Goal: Task Accomplishment & Management: Manage account settings

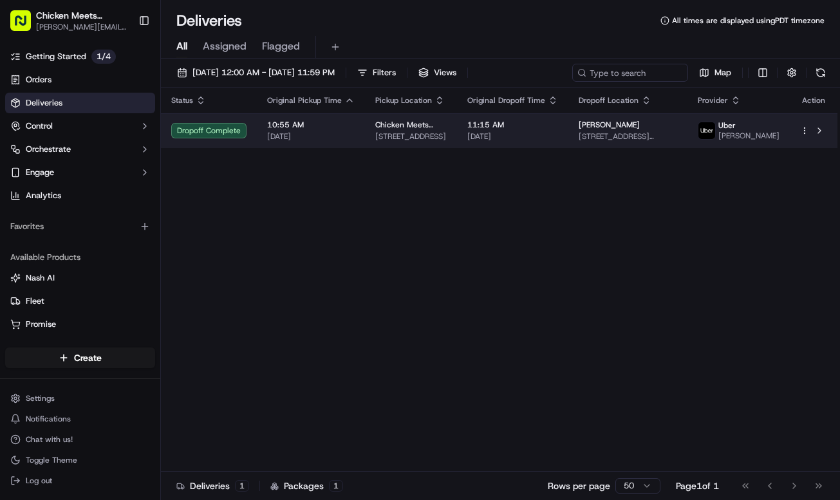
click at [418, 148] on td "Chicken Meets Rice [STREET_ADDRESS]" at bounding box center [411, 130] width 92 height 35
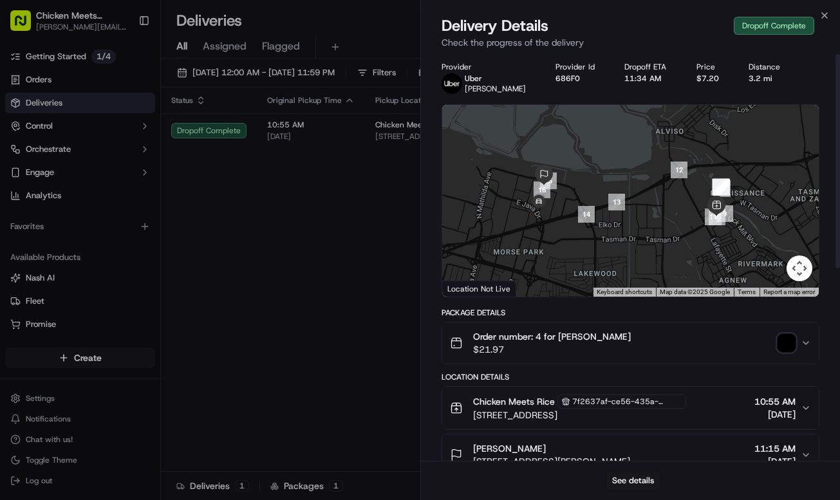
click at [813, 350] on button "Order number: 4 for Jada Lavender $21.97" at bounding box center [630, 343] width 377 height 41
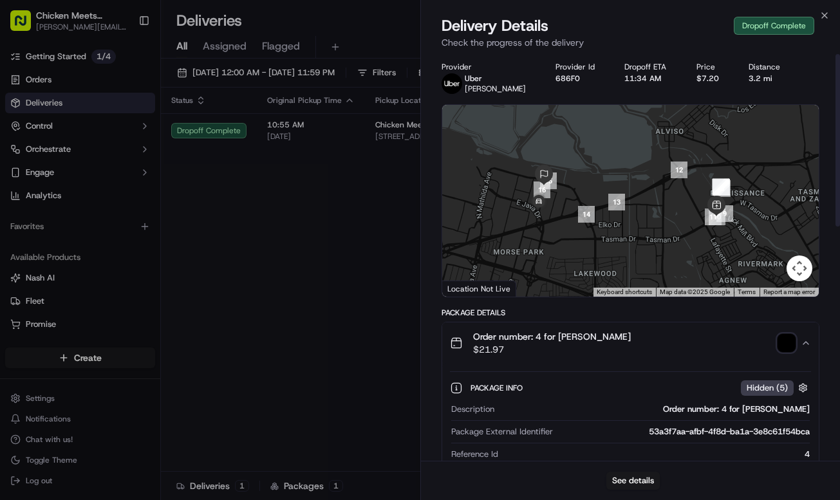
click at [494, 93] on span "[PERSON_NAME]" at bounding box center [495, 89] width 61 height 10
click at [782, 30] on div "Dropoff Complete" at bounding box center [774, 26] width 80 height 18
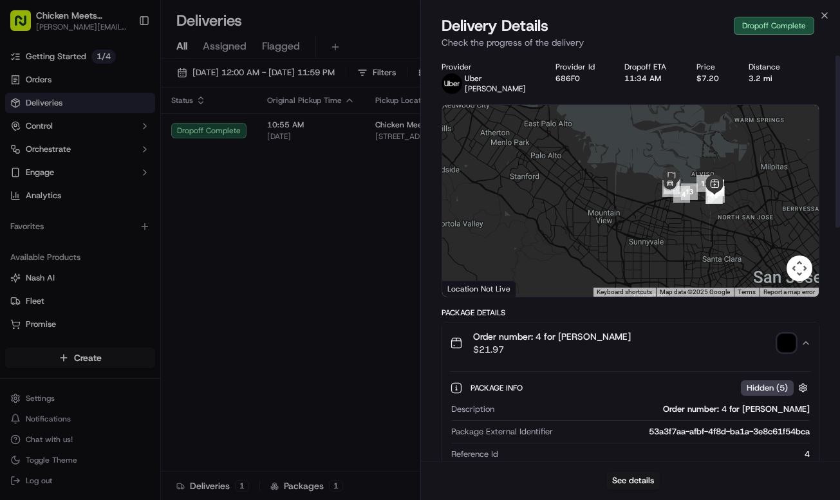
scroll to position [3, 0]
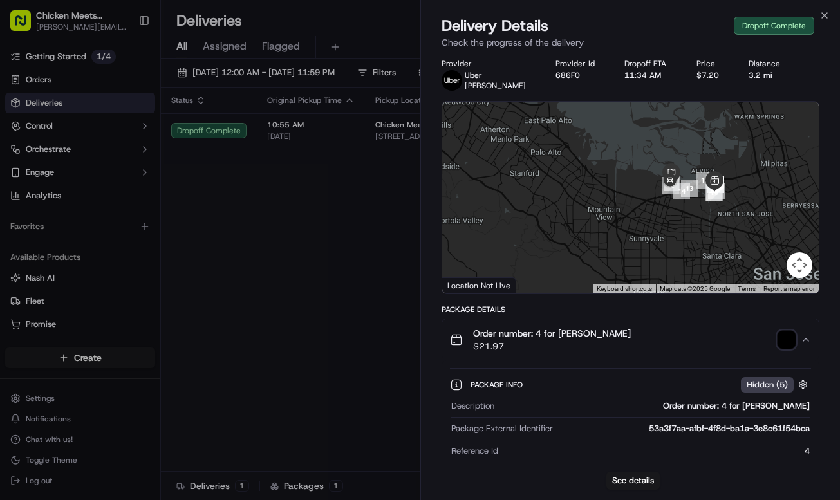
click at [758, 385] on span "Hidden ( 5 )" at bounding box center [767, 385] width 41 height 12
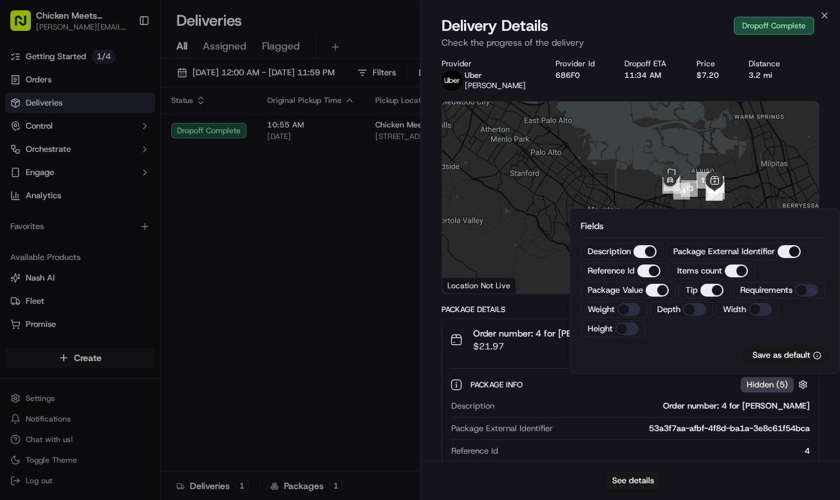
click at [715, 384] on div "Package Info Hidden ( 5 )" at bounding box center [641, 385] width 341 height 16
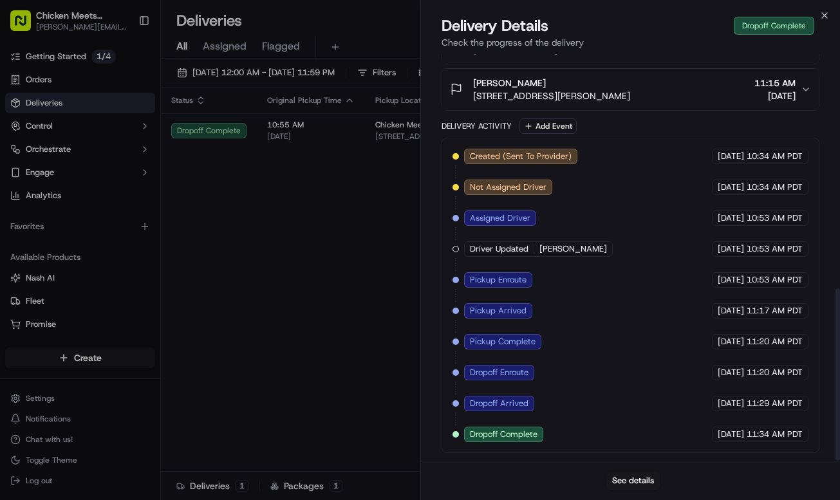
scroll to position [553, 0]
click at [651, 470] on div "See details" at bounding box center [631, 480] width 420 height 39
click at [650, 480] on button "See details" at bounding box center [632, 481] width 53 height 18
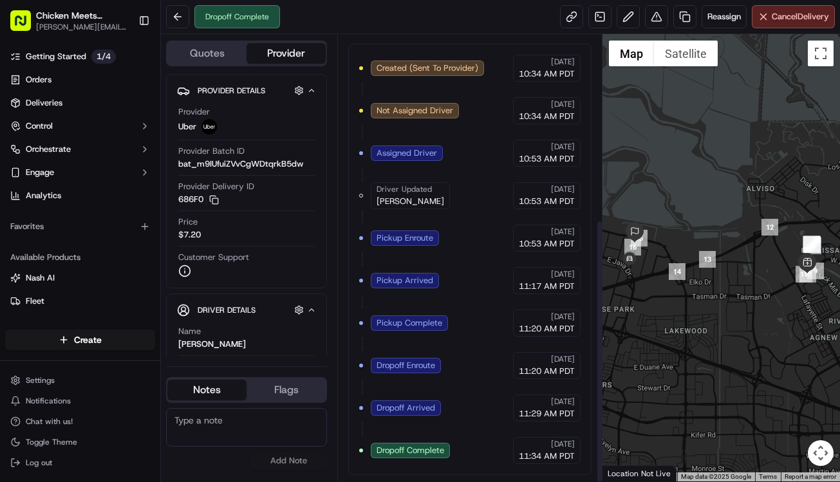
scroll to position [314, 0]
click at [551, 445] on span "[DATE]" at bounding box center [563, 444] width 24 height 10
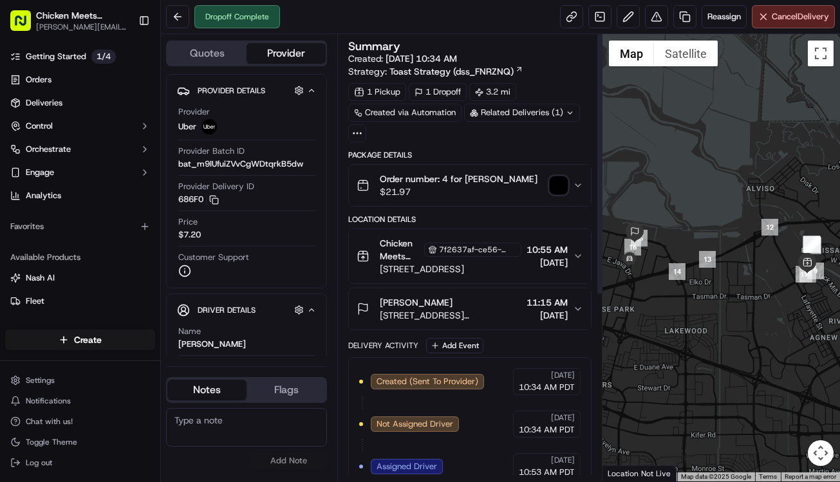
scroll to position [0, 0]
click at [444, 91] on div "1 Dropoff" at bounding box center [438, 92] width 58 height 18
click at [578, 186] on icon "button" at bounding box center [578, 185] width 5 height 3
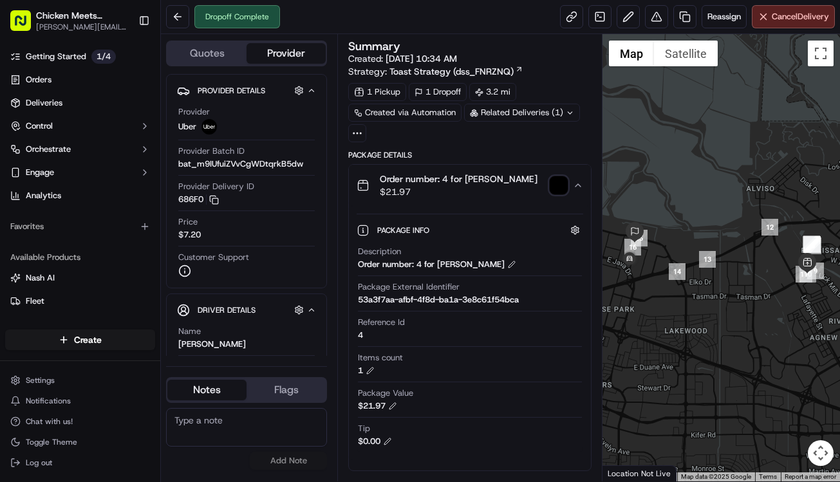
click at [578, 186] on icon "button" at bounding box center [578, 185] width 10 height 10
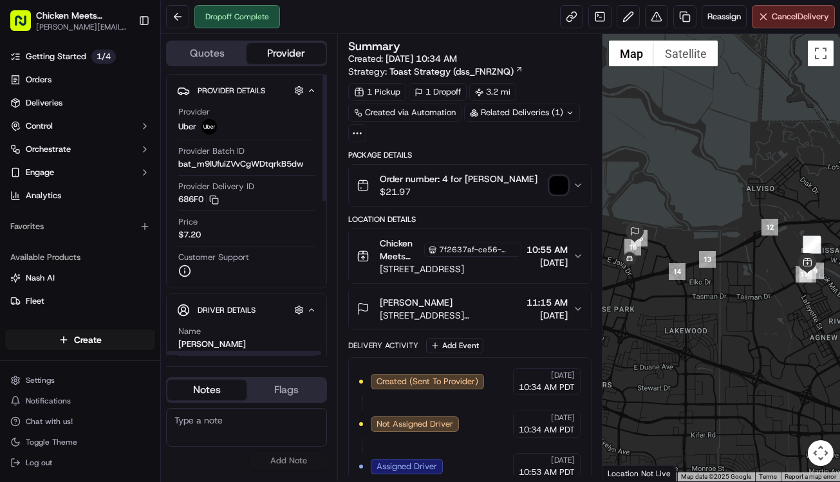
click at [277, 57] on button "Provider" at bounding box center [286, 53] width 79 height 21
click at [241, 53] on button "Quotes" at bounding box center [206, 53] width 79 height 21
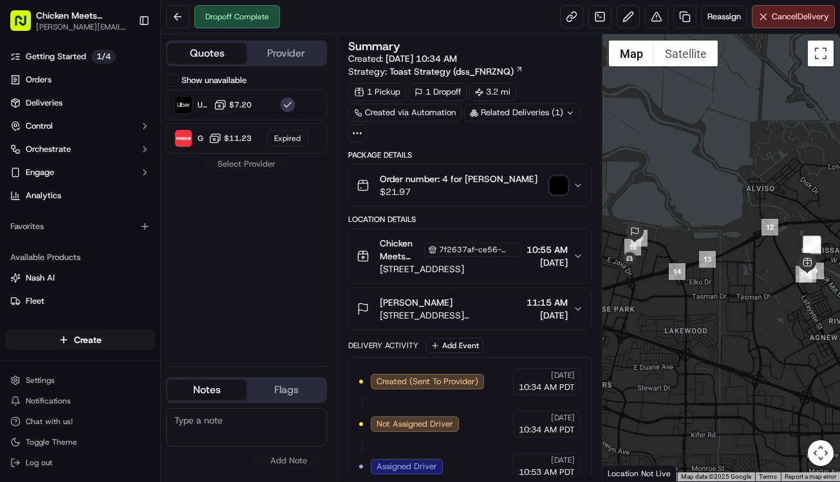
click at [569, 307] on div "Jada Lavender 1375 Crossman Ave, Sunnyvale, CA 94089, US 11:15 AM 09/17/2025" at bounding box center [465, 309] width 216 height 26
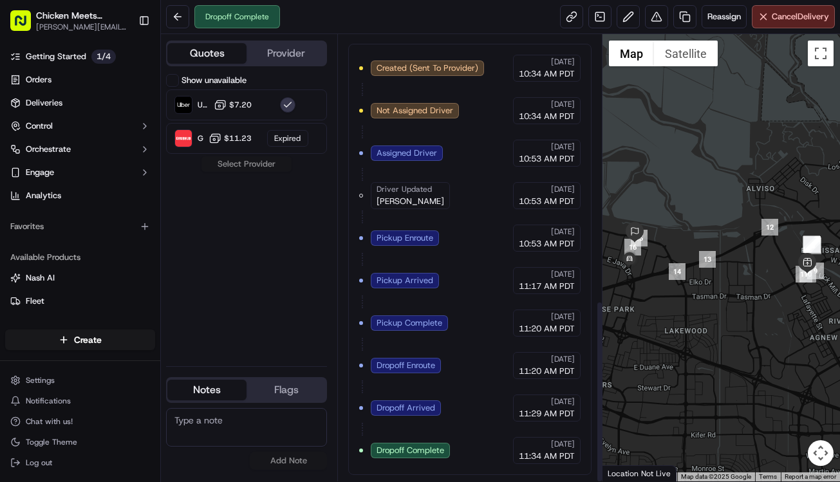
scroll to position [651, 0]
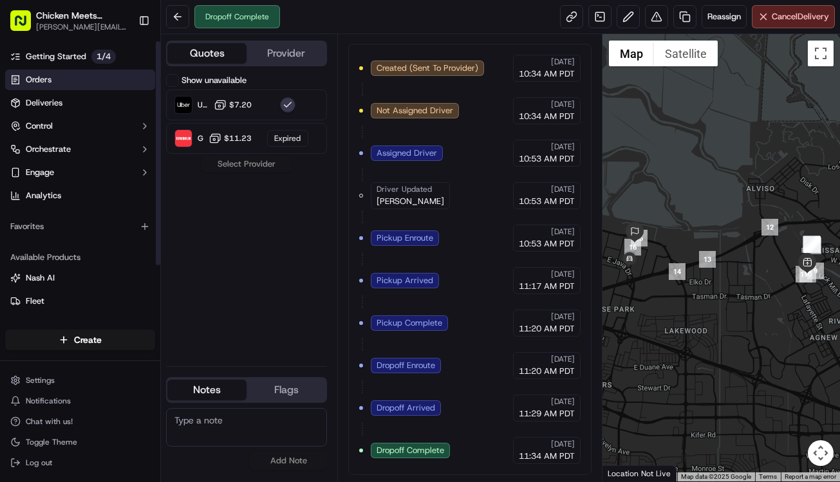
click at [76, 88] on link "Orders" at bounding box center [80, 80] width 150 height 21
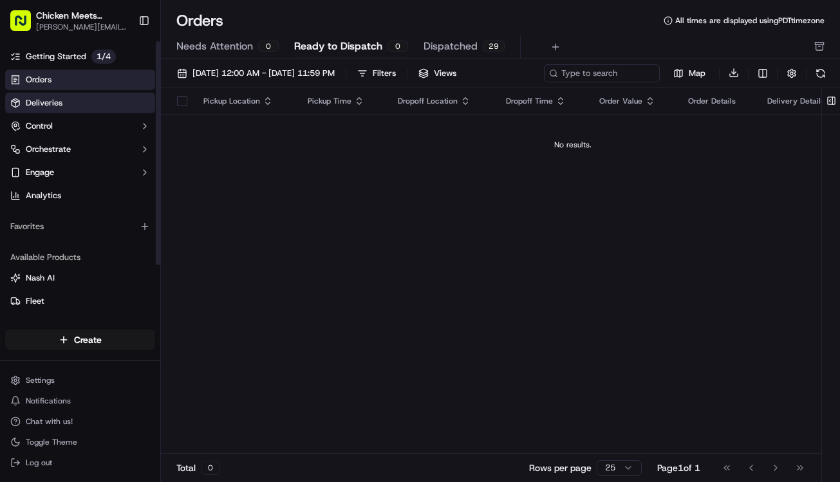
click at [112, 97] on link "Deliveries" at bounding box center [80, 103] width 150 height 21
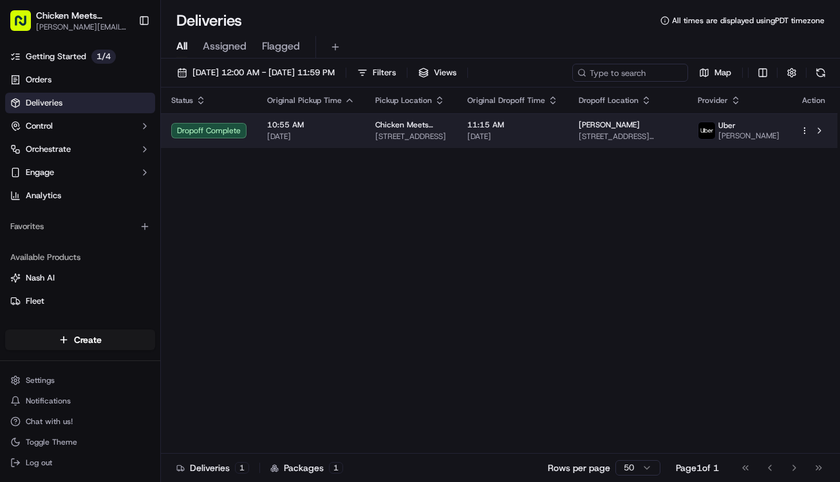
click at [427, 129] on span "Chicken Meets Rice" at bounding box center [410, 125] width 71 height 10
click at [809, 138] on div at bounding box center [813, 130] width 27 height 15
click at [803, 133] on html "Chicken Meets Rice - Tasman chris@chickenmeetsrice.com Toggle Sidebar Getting S…" at bounding box center [420, 241] width 840 height 482
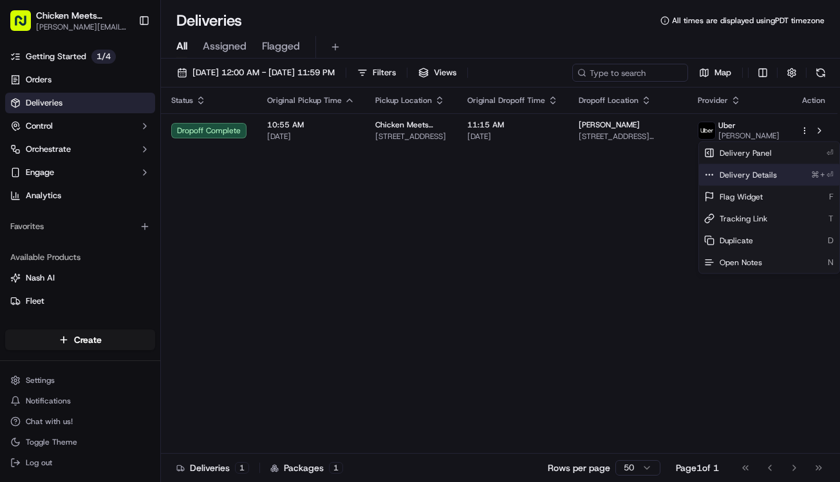
click at [789, 167] on div "Delivery Details ⌘+⏎" at bounding box center [769, 175] width 140 height 22
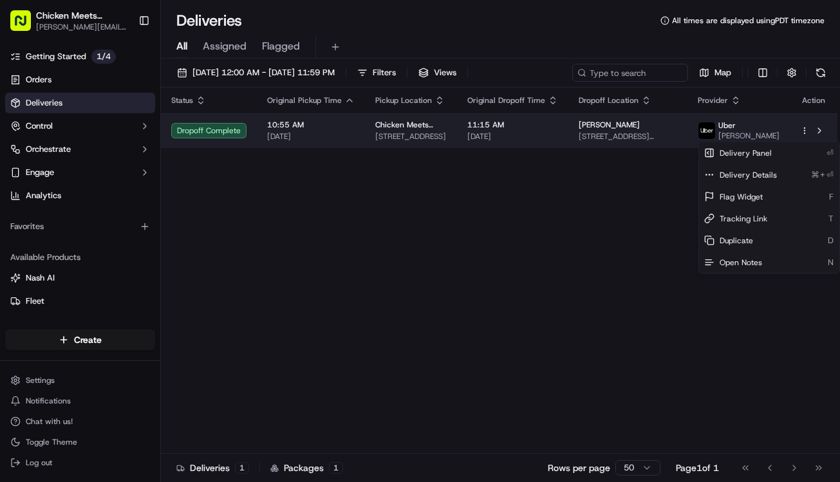
click at [805, 133] on html "Chicken Meets Rice - Tasman chris@chickenmeetsrice.com Toggle Sidebar Getting S…" at bounding box center [420, 241] width 840 height 482
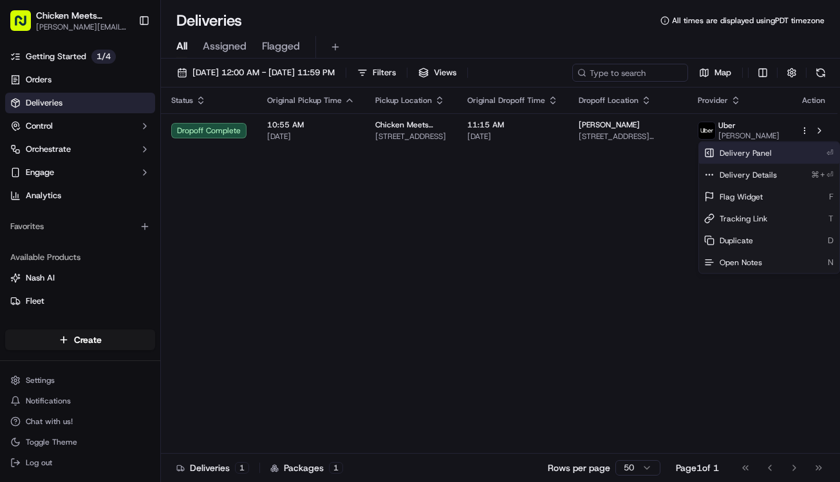
click at [791, 147] on div "Delivery Panel ⏎" at bounding box center [769, 153] width 140 height 22
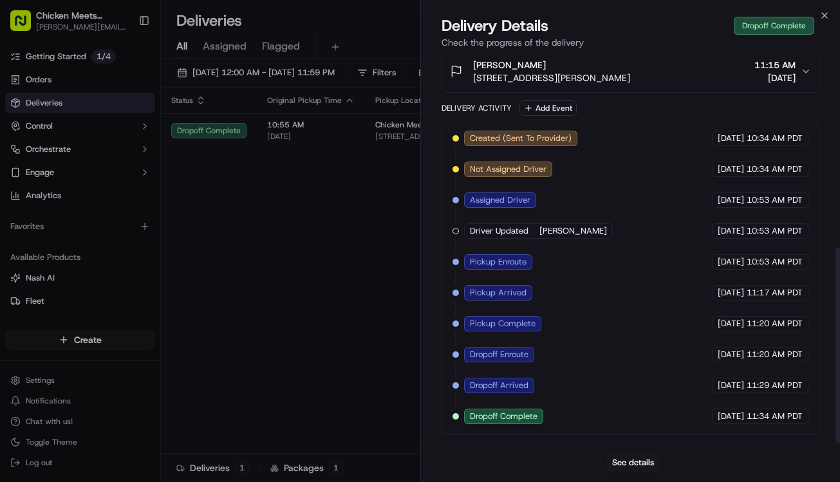
scroll to position [384, 0]
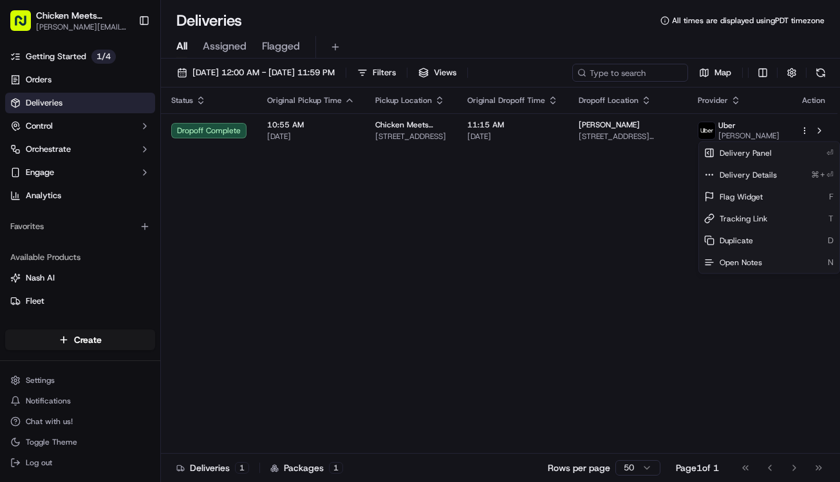
click at [624, 270] on div "Status Original Pickup Time Pickup Location Original Dropoff Time Dropoff Locat…" at bounding box center [499, 271] width 677 height 366
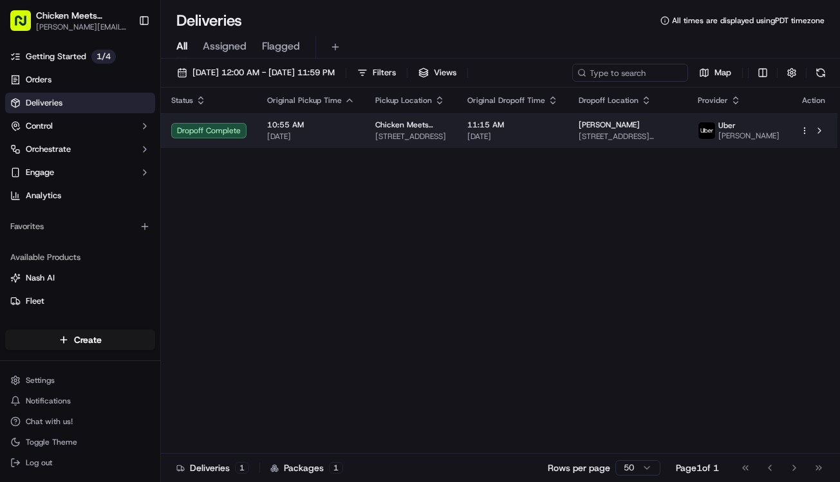
click at [662, 136] on span "[STREET_ADDRESS][PERSON_NAME]" at bounding box center [628, 136] width 98 height 10
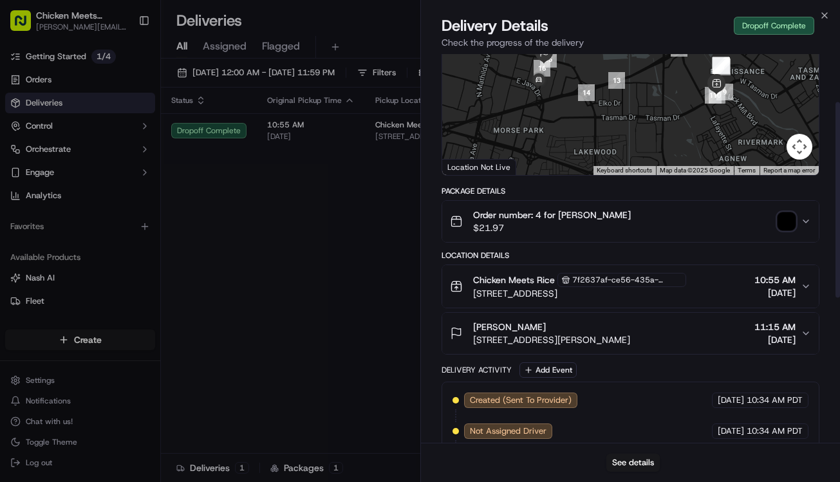
scroll to position [129, 0]
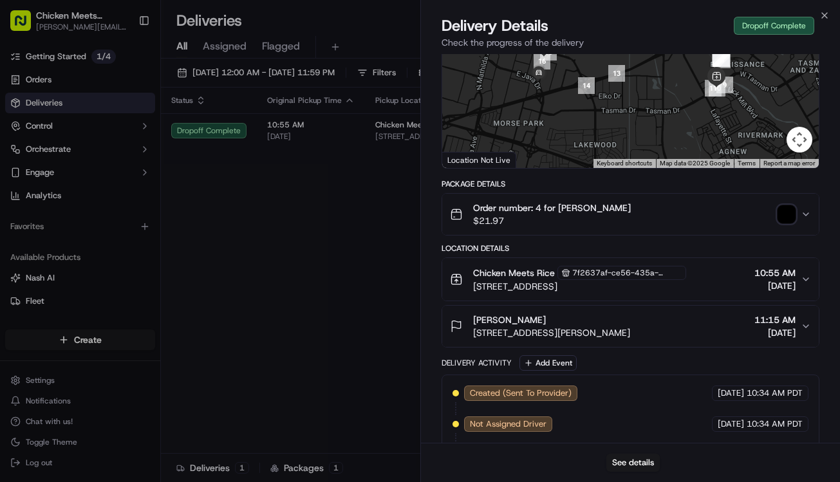
click at [803, 283] on icon "button" at bounding box center [806, 279] width 10 height 10
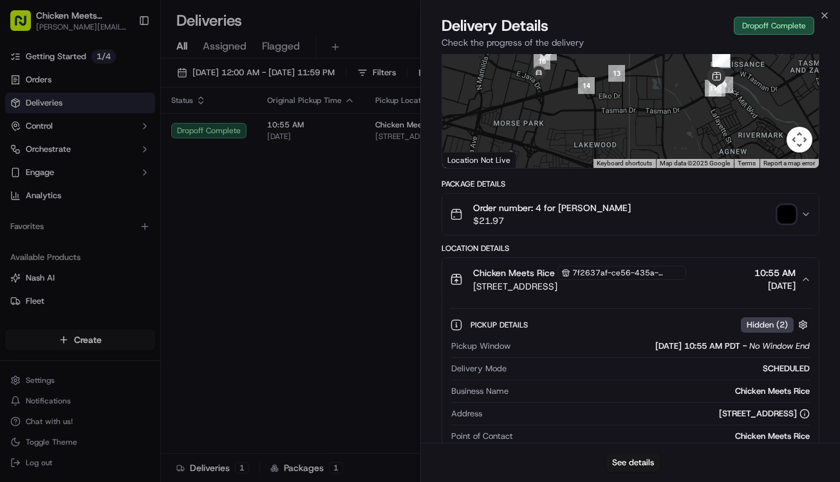
click at [803, 283] on icon "button" at bounding box center [806, 279] width 10 height 10
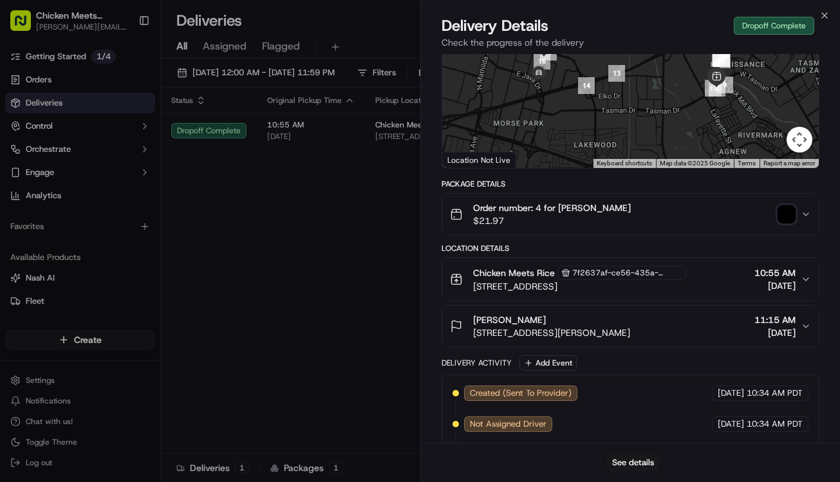
click at [623, 268] on span "7f2637af-ce56-435a-8a85-a422cfcc2fdc" at bounding box center [626, 273] width 109 height 10
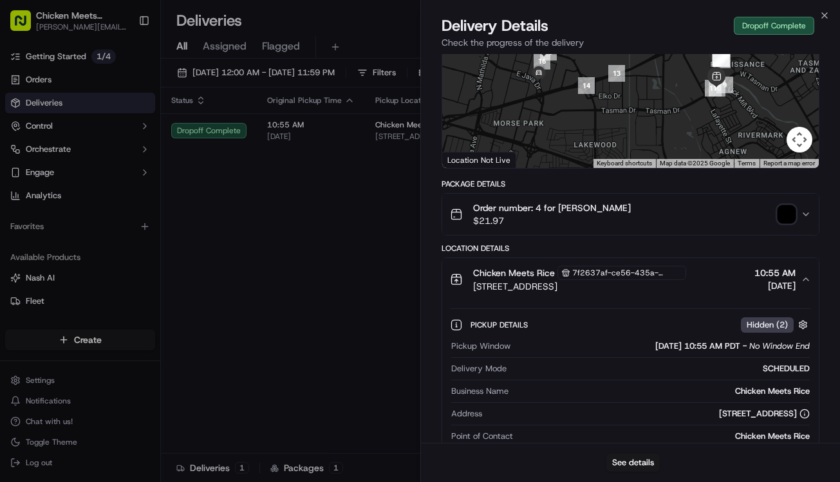
click at [724, 283] on div "Chicken Meets Rice 7f2637af-ce56-435a-8a85-a422cfcc2fdc 2213 Tasman Dr, Santa C…" at bounding box center [625, 279] width 351 height 27
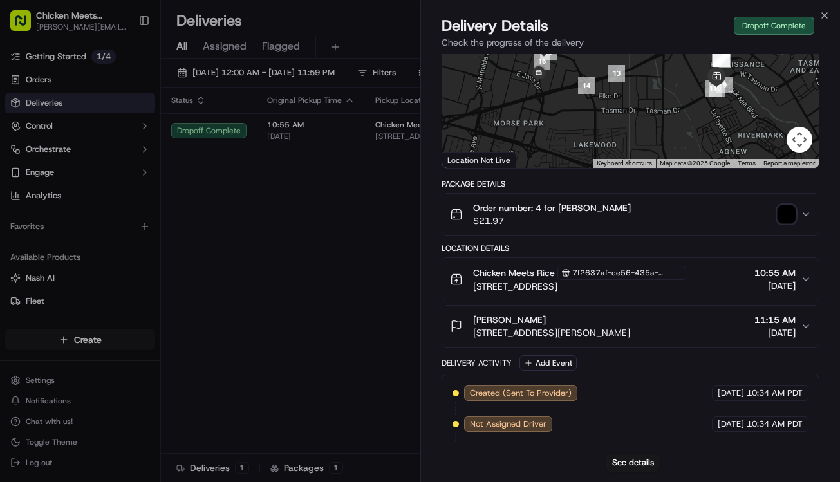
click at [723, 320] on div "Jada Lavender 1375 Crossman Ave, Sunnyvale, CA 94089, US 11:15 AM 09/17/2025" at bounding box center [625, 327] width 351 height 26
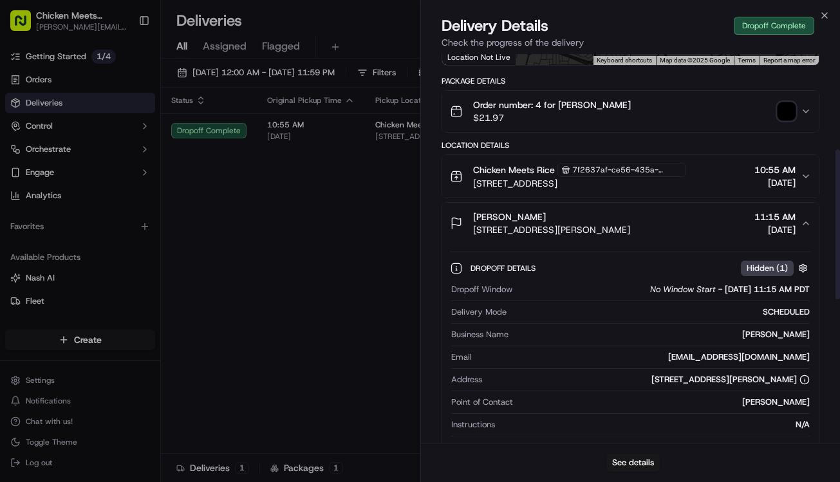
scroll to position [247, 0]
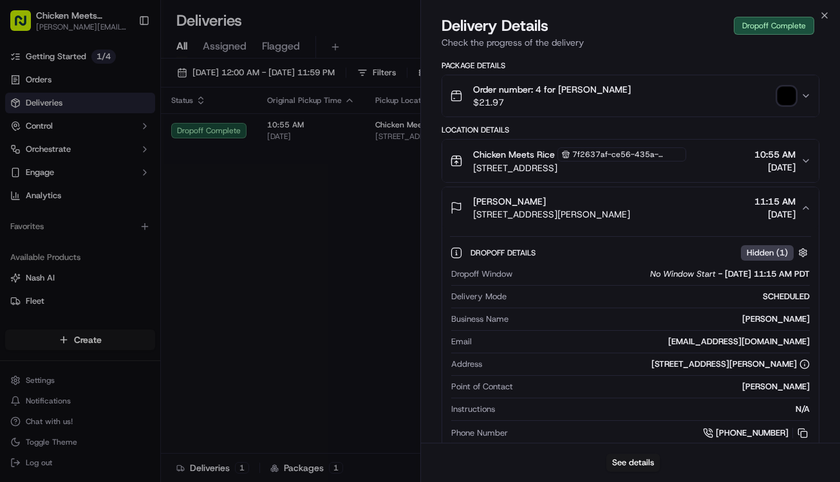
click at [772, 256] on span "Hidden ( 1 )" at bounding box center [767, 253] width 41 height 12
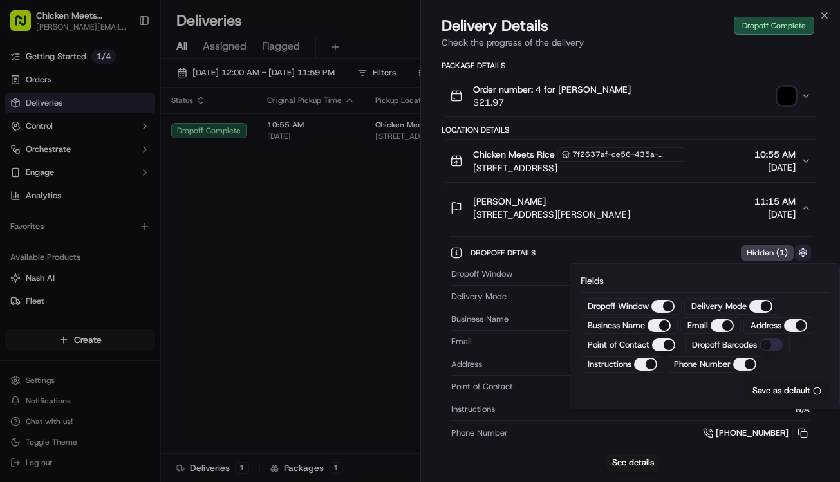
click at [801, 251] on button "button" at bounding box center [803, 253] width 16 height 16
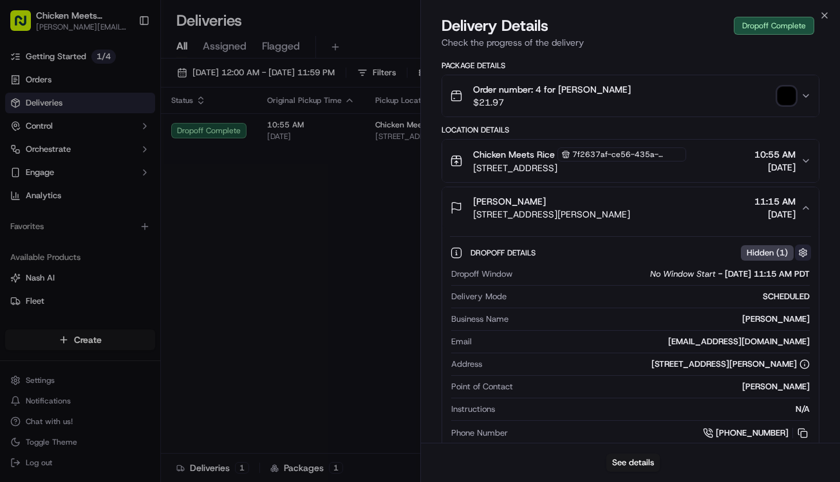
click at [801, 251] on button "button" at bounding box center [803, 253] width 16 height 16
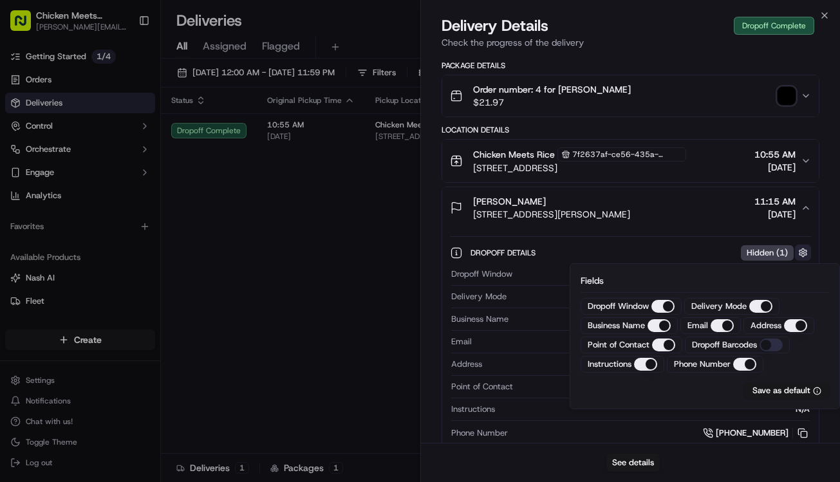
click at [801, 251] on button "button" at bounding box center [803, 253] width 16 height 16
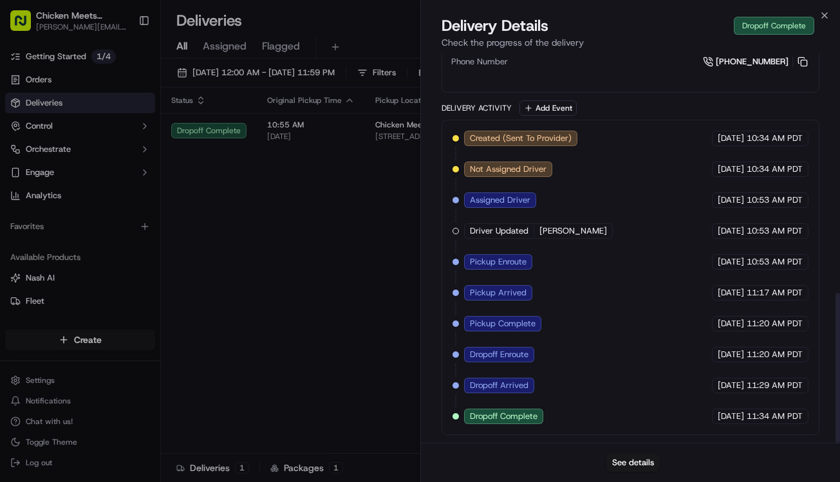
scroll to position [619, 0]
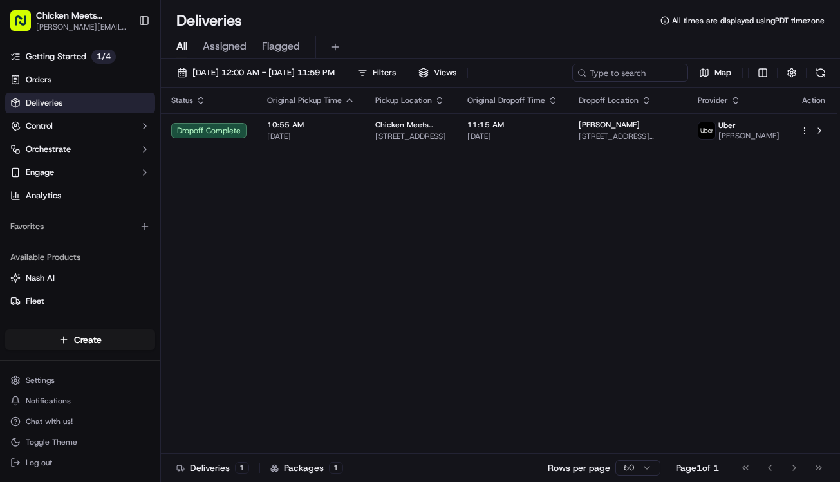
click at [483, 212] on div "Status Original Pickup Time Pickup Location Original Dropoff Time Dropoff Locat…" at bounding box center [499, 271] width 677 height 366
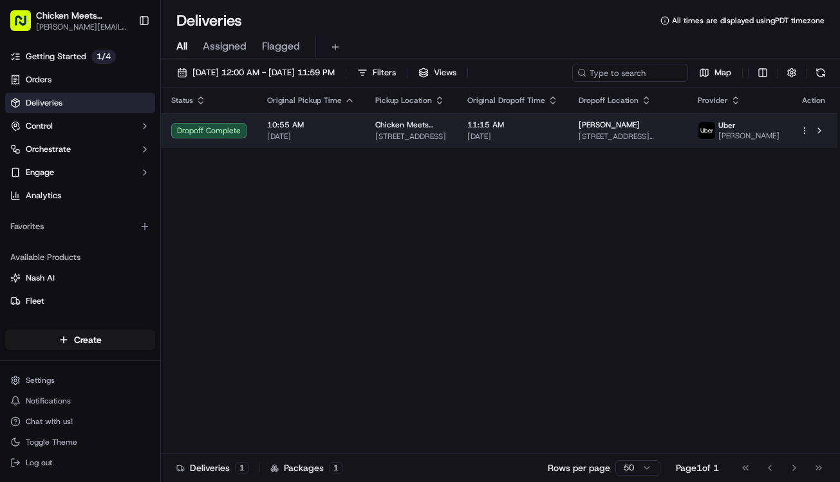
click at [594, 142] on td "Jada Lavender 1375 Crossman Ave, Sunnyvale, CA 94089, US" at bounding box center [627, 130] width 119 height 35
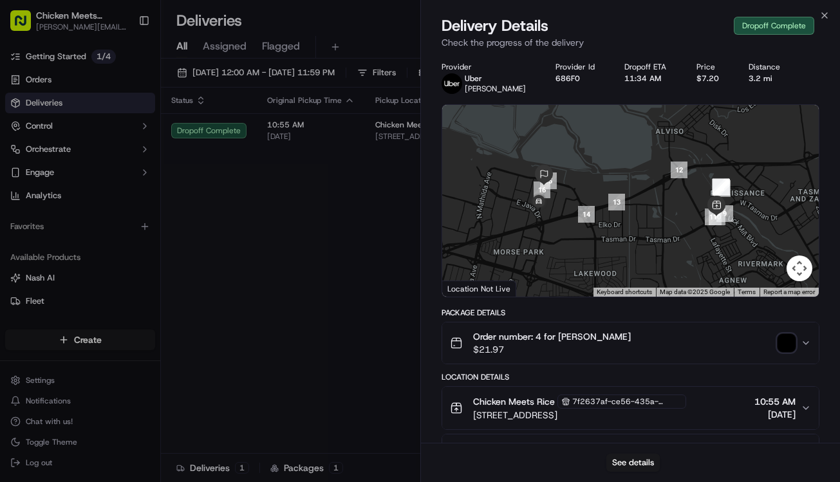
click at [444, 201] on div at bounding box center [630, 201] width 377 height 192
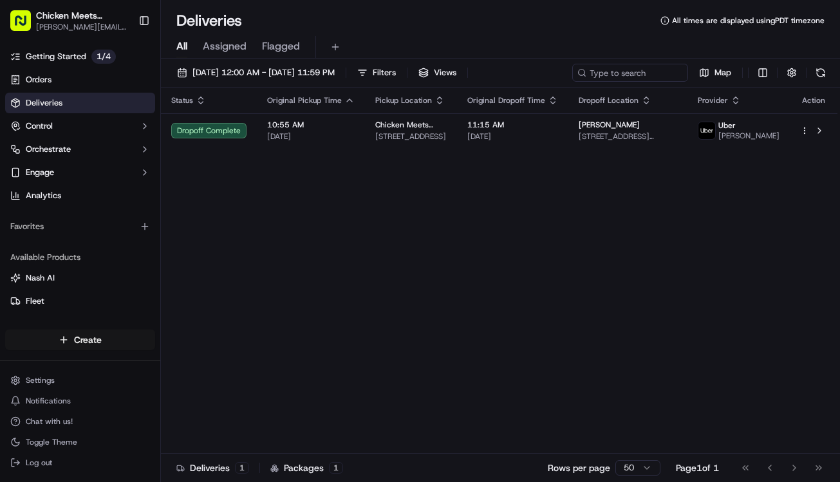
click at [134, 338] on html "Chicken Meets Rice - Tasman chris@chickenmeetsrice.com Toggle Sidebar Getting S…" at bounding box center [420, 241] width 840 height 482
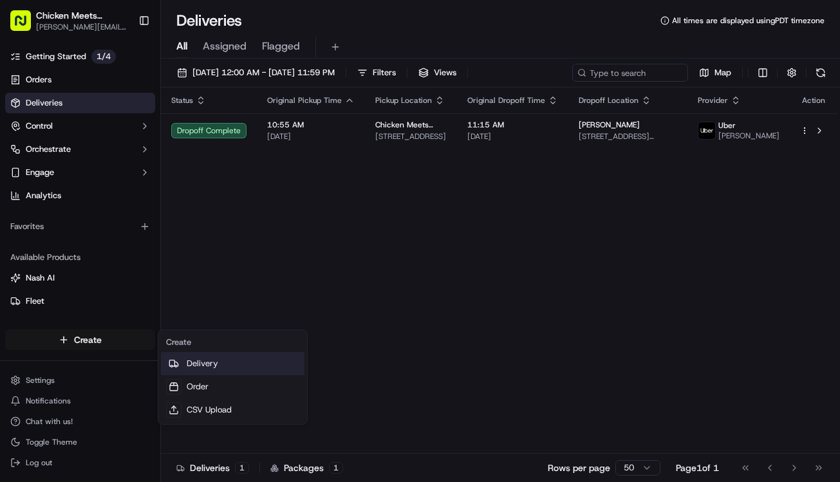
click at [207, 358] on link "Delivery" at bounding box center [233, 363] width 144 height 23
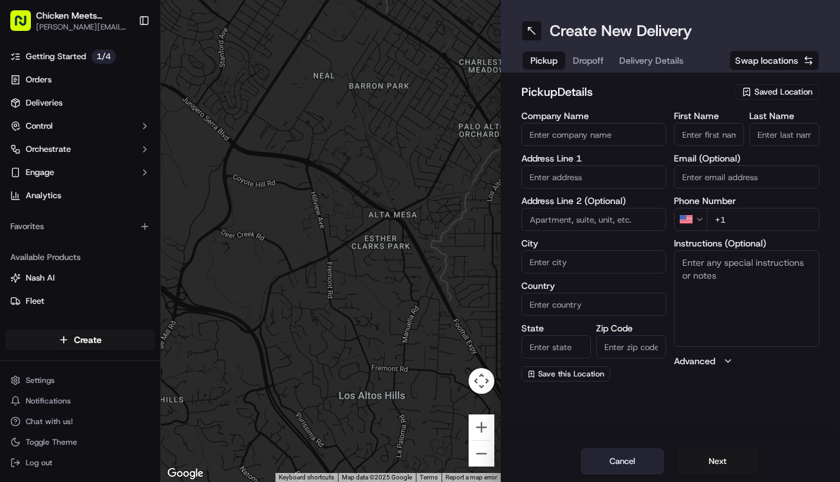
click at [650, 455] on button "Cancel" at bounding box center [622, 462] width 82 height 26
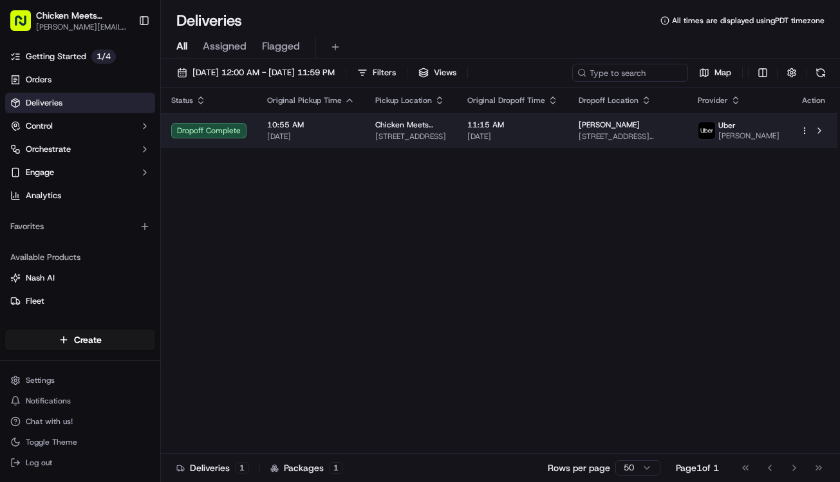
click at [808, 135] on html "Chicken Meets Rice - Tasman chris@chickenmeetsrice.com Toggle Sidebar Getting S…" at bounding box center [420, 241] width 840 height 482
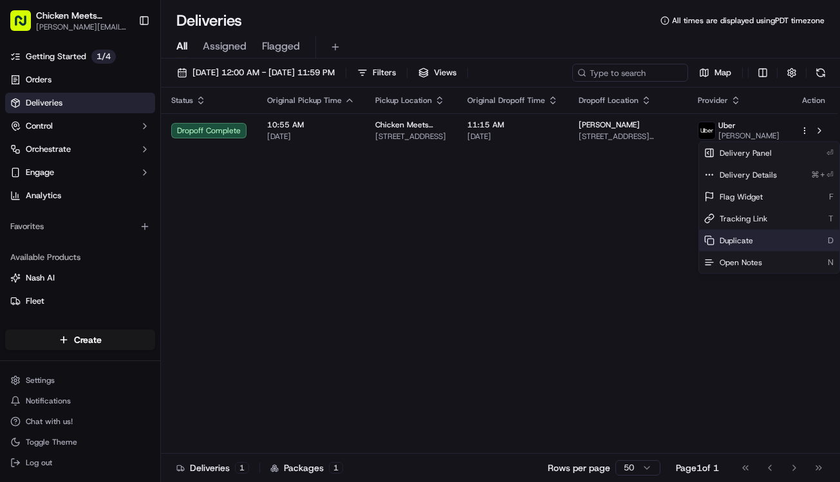
click at [775, 234] on div "Duplicate D" at bounding box center [769, 241] width 140 height 22
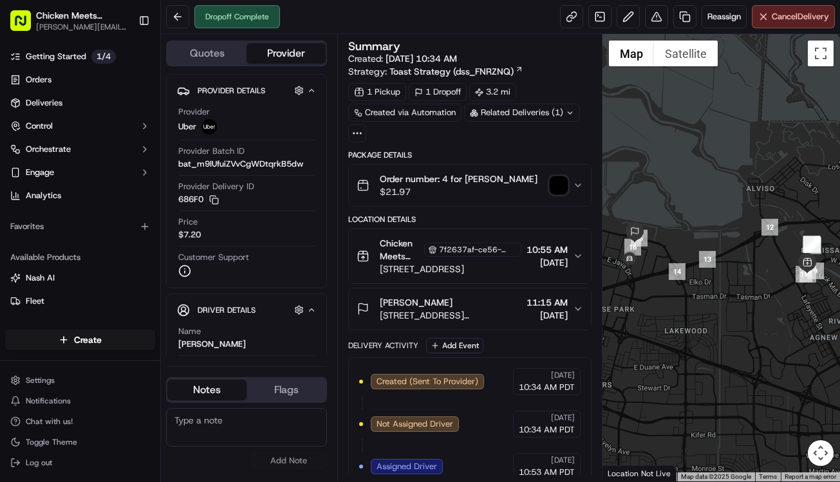
click at [510, 7] on div "Dropoff Complete Reassign Cancel Delivery" at bounding box center [500, 17] width 679 height 34
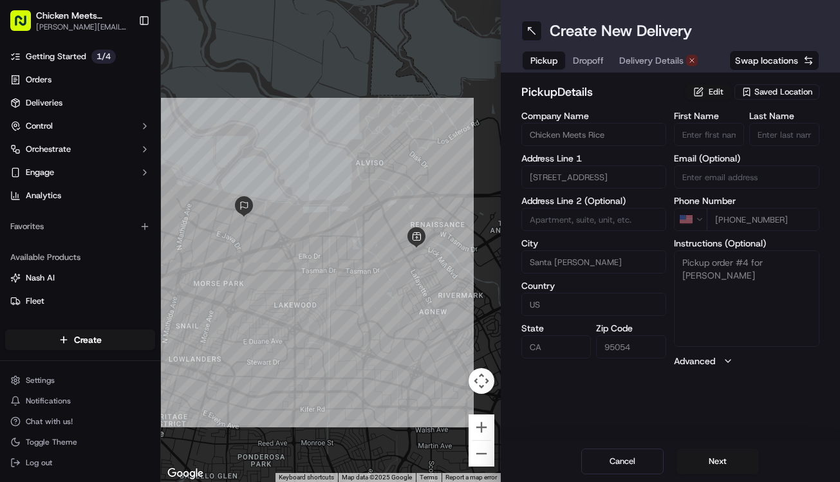
click at [713, 95] on button "Edit" at bounding box center [708, 91] width 47 height 15
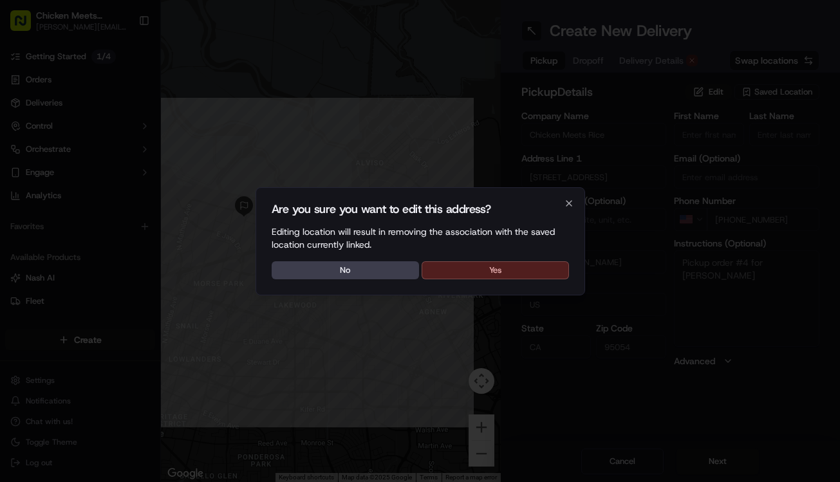
click at [534, 271] on button "Yes" at bounding box center [495, 270] width 147 height 18
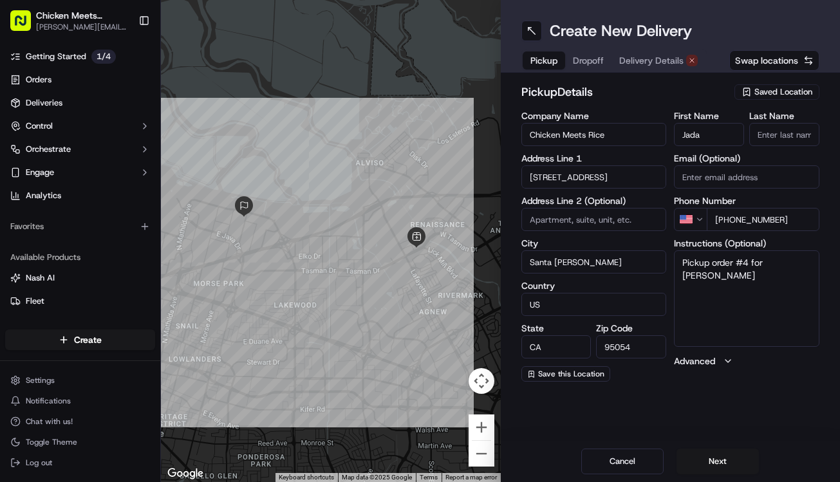
type input "Jada"
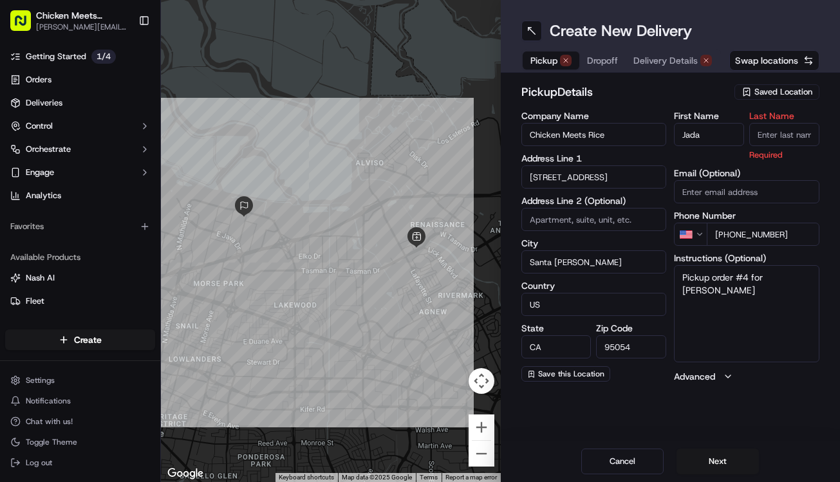
type input "L"
type input ":"
type input "Lavendar"
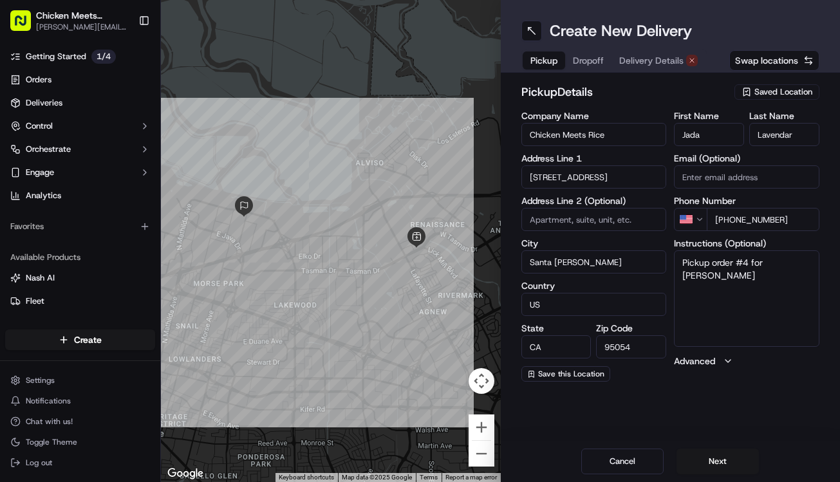
click at [762, 234] on div "First Name Jada Last Name Lavendar Email (Optional) Phone Number US +1 408 212 …" at bounding box center [746, 246] width 145 height 270
drag, startPoint x: 793, startPoint y: 222, endPoint x: 729, endPoint y: 221, distance: 64.4
click at [729, 221] on input "+1 408 212 7928" at bounding box center [763, 219] width 113 height 23
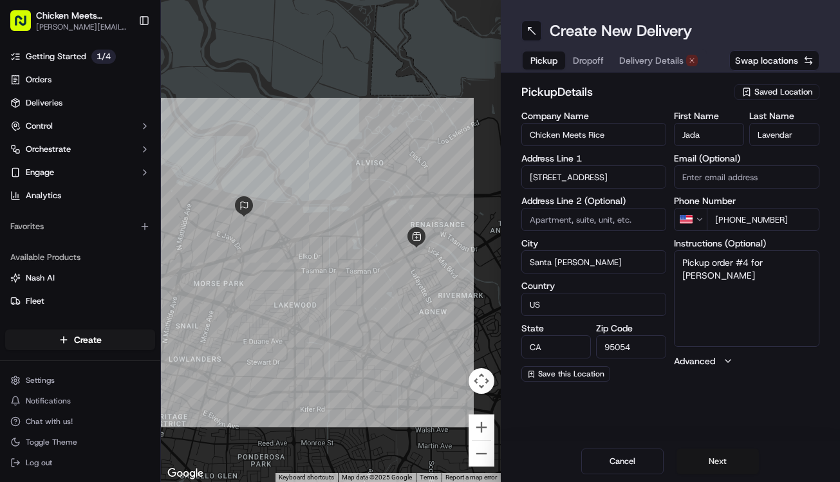
type input "[PHONE_NUMBER]"
click at [739, 469] on button "Next" at bounding box center [718, 462] width 82 height 26
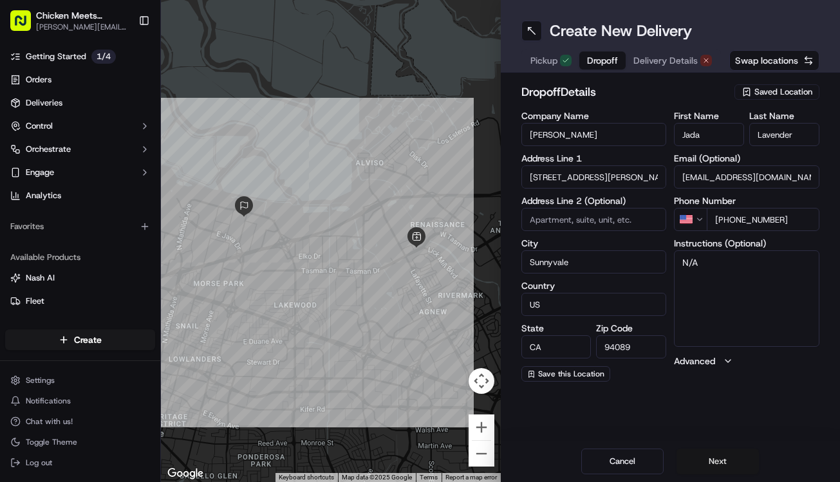
click at [723, 463] on button "Next" at bounding box center [718, 462] width 82 height 26
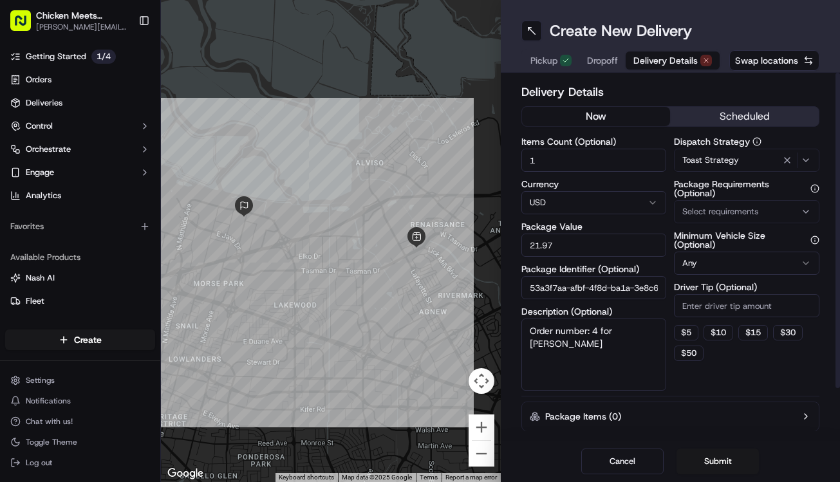
click at [657, 110] on button "now" at bounding box center [596, 116] width 149 height 19
click at [686, 325] on button "$ 5" at bounding box center [686, 332] width 24 height 15
type input "5"
click at [710, 463] on button "Submit" at bounding box center [718, 462] width 82 height 26
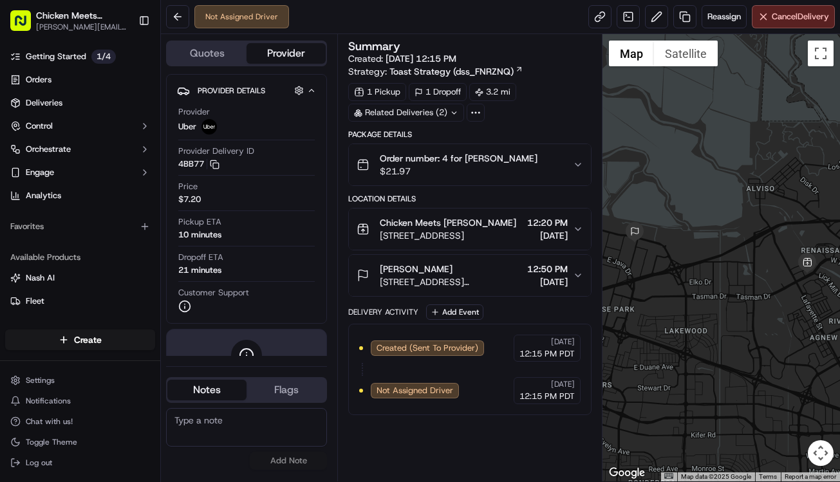
click at [539, 454] on div "Summary Created: 09/17/2025 12:15 PM Strategy: Toast Strategy (dss_FNRZNQ) 1 Pi…" at bounding box center [469, 258] width 243 height 435
click at [70, 87] on link "Orders" at bounding box center [80, 80] width 150 height 21
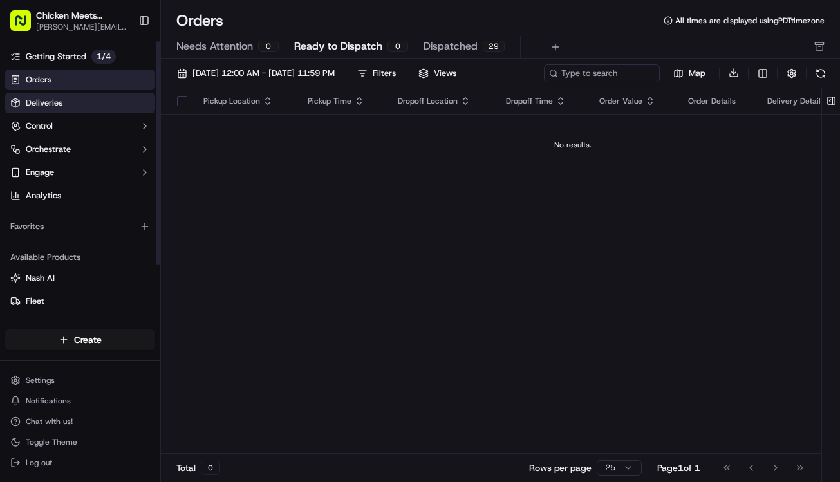
click at [84, 98] on link "Deliveries" at bounding box center [80, 103] width 150 height 21
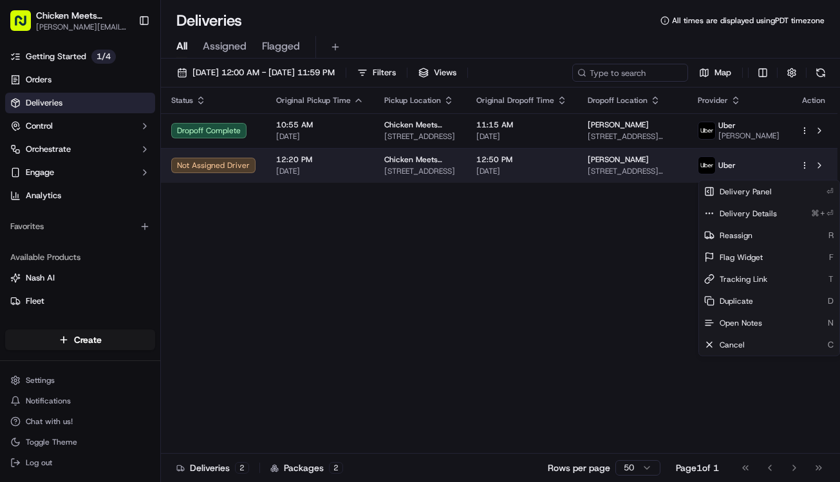
click at [809, 174] on html "Chicken Meets Rice - Tasman [EMAIL_ADDRESS][DOMAIN_NAME] Toggle Sidebar Getting…" at bounding box center [420, 241] width 840 height 482
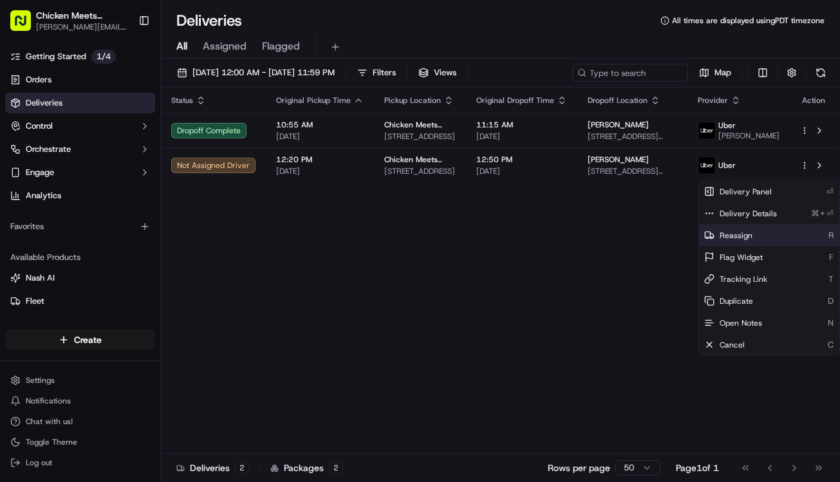
click at [765, 230] on div "Reassign R" at bounding box center [769, 236] width 140 height 22
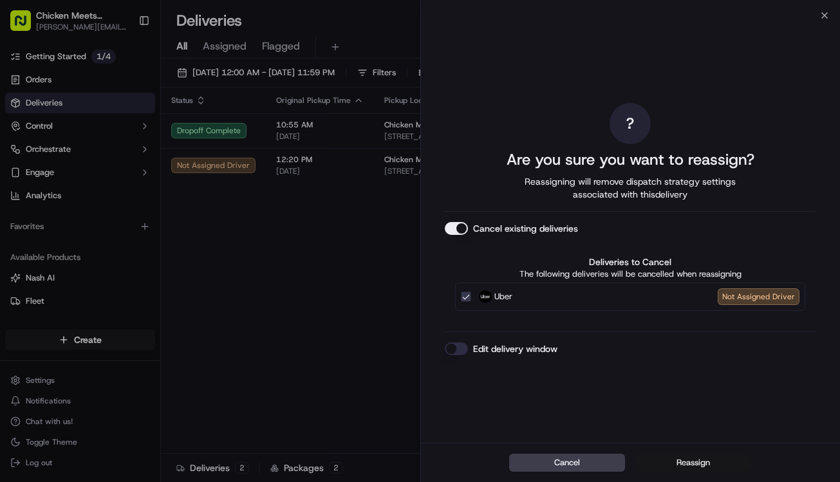
click at [669, 458] on button "Reassign" at bounding box center [693, 463] width 116 height 18
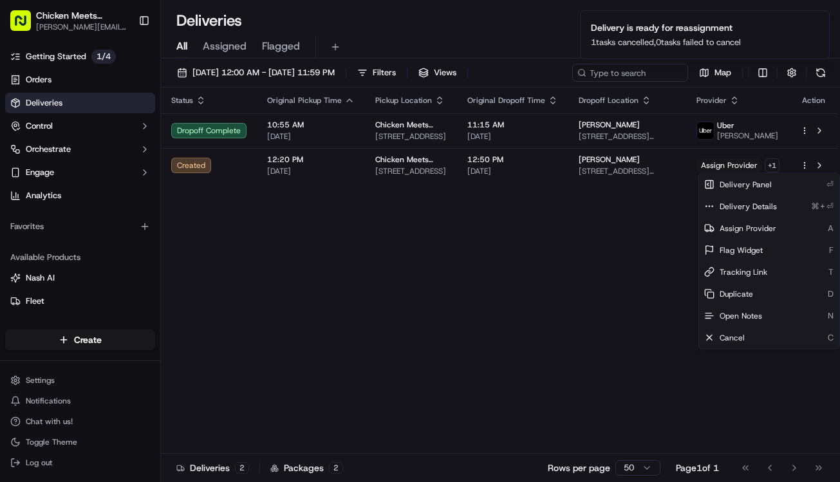
click at [652, 372] on div "Status Original Pickup Time Pickup Location Original Dropoff Time Dropoff Locat…" at bounding box center [499, 271] width 677 height 366
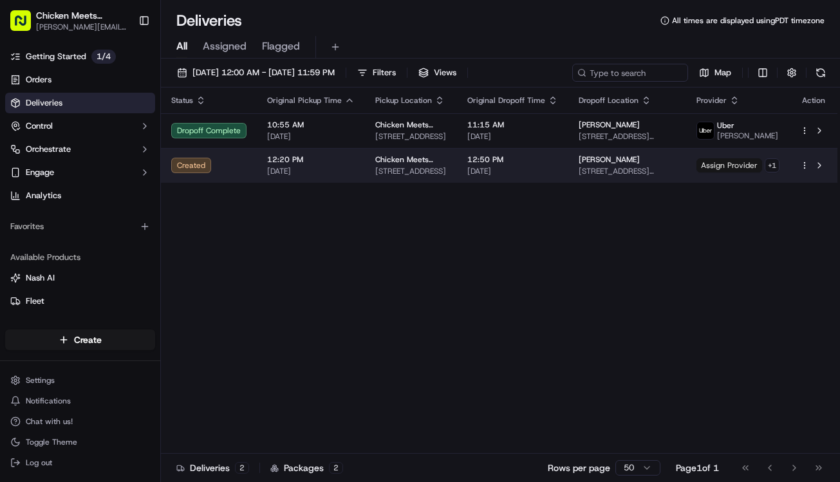
click at [733, 165] on span "Assign Provider" at bounding box center [730, 165] width 66 height 14
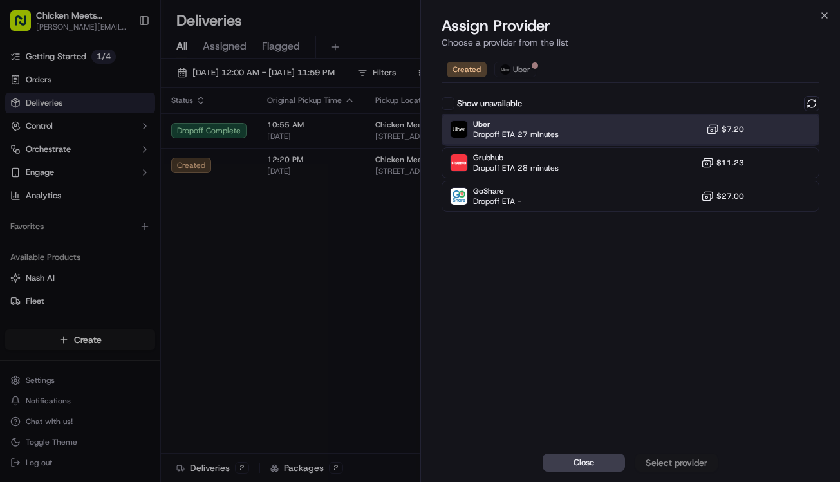
click at [585, 115] on div "Uber Dropoff ETA 27 minutes $7.20" at bounding box center [631, 129] width 379 height 31
click at [657, 460] on div "Assign Provider" at bounding box center [676, 462] width 63 height 13
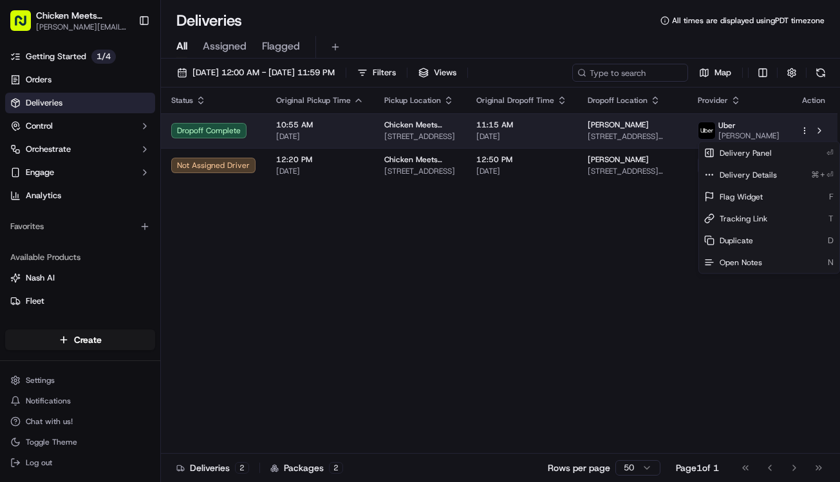
click at [801, 135] on html "Chicken Meets Rice - Tasman [EMAIL_ADDRESS][DOMAIN_NAME] Toggle Sidebar Getting…" at bounding box center [420, 241] width 840 height 482
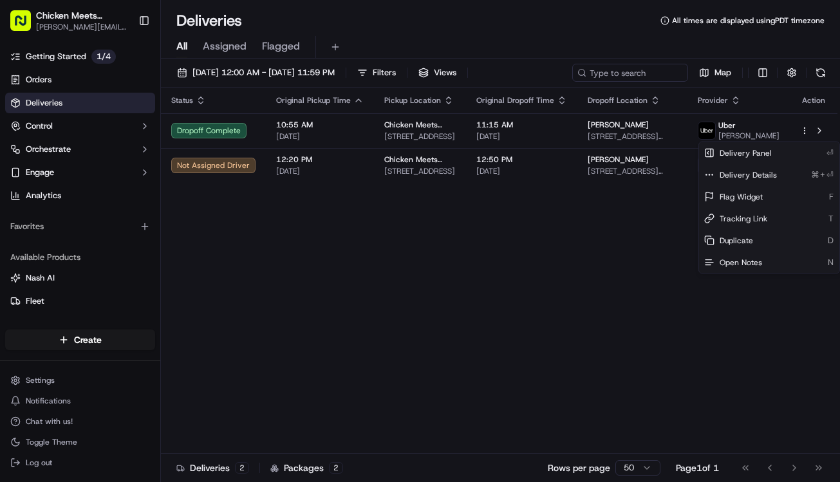
click at [586, 135] on html "Chicken Meets Rice - Tasman [EMAIL_ADDRESS][DOMAIN_NAME] Toggle Sidebar Getting…" at bounding box center [420, 241] width 840 height 482
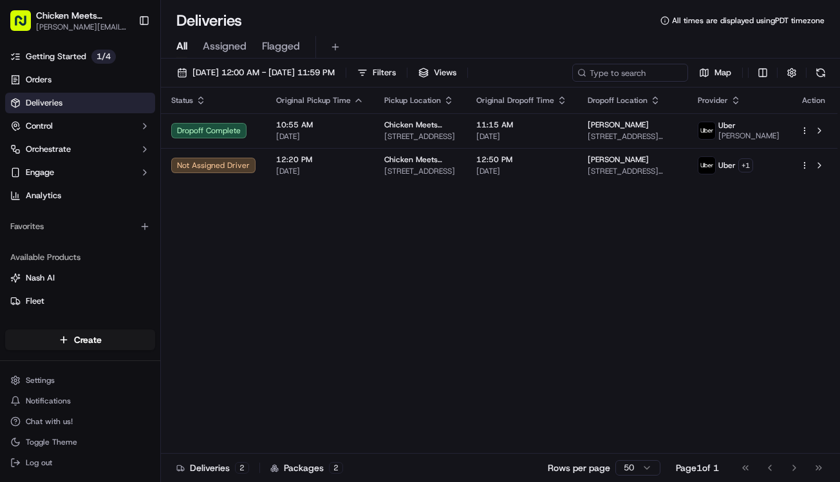
click at [577, 135] on td "11:15 AM 09/17/2025" at bounding box center [521, 130] width 111 height 35
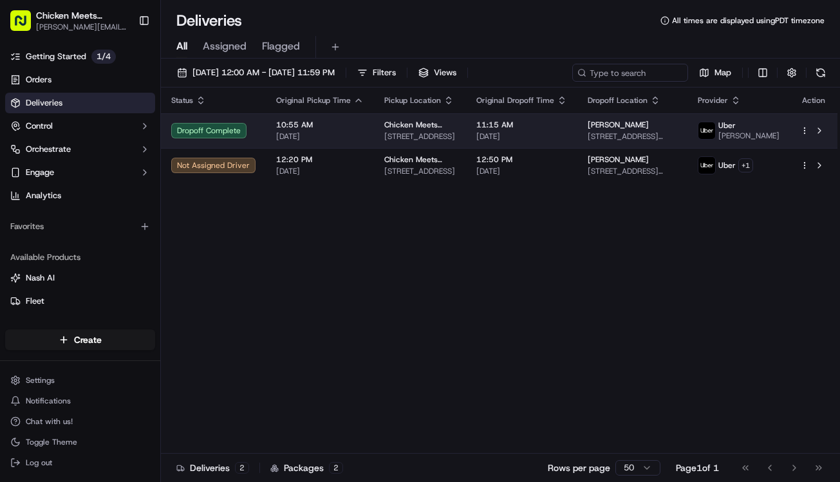
click at [613, 130] on span "[PERSON_NAME]" at bounding box center [618, 125] width 61 height 10
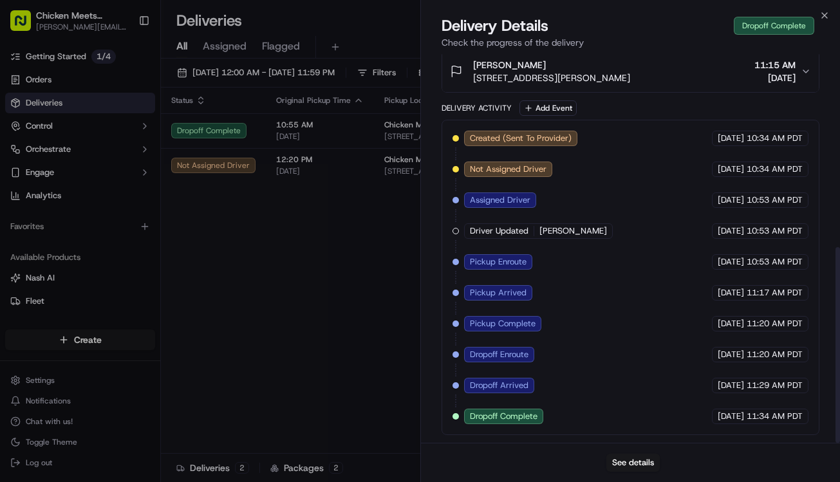
scroll to position [384, 0]
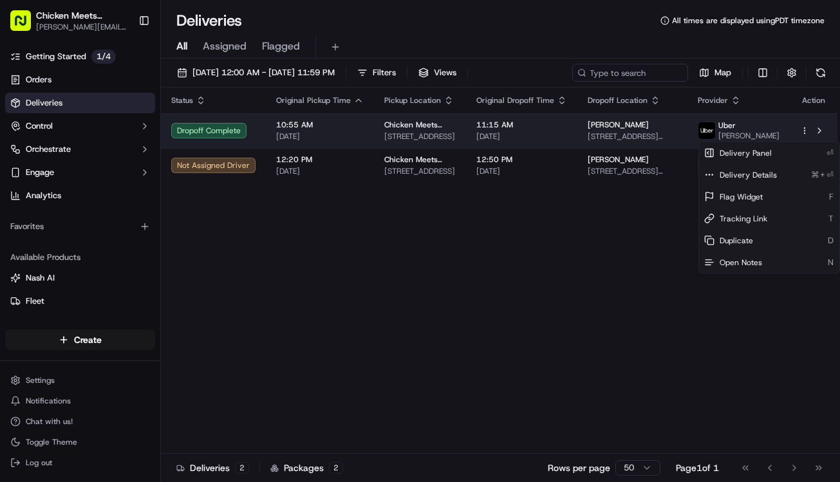
click at [805, 133] on html "Chicken Meets Rice - Tasman [EMAIL_ADDRESS][DOMAIN_NAME] Toggle Sidebar Getting…" at bounding box center [420, 241] width 840 height 482
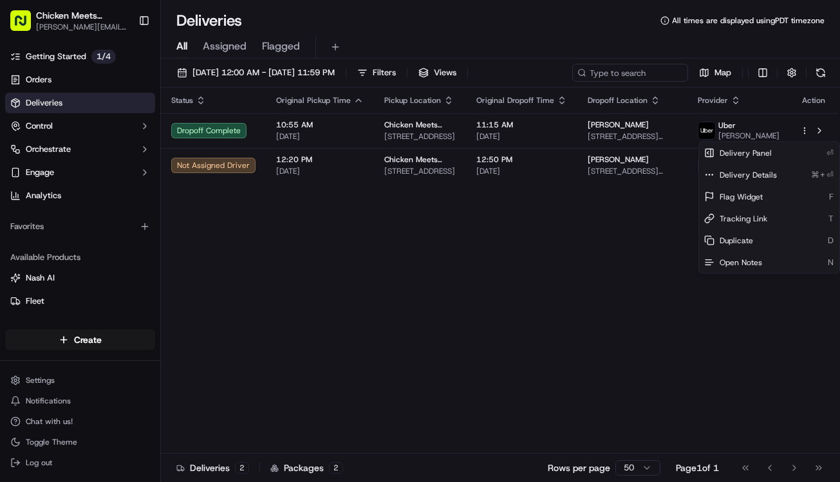
click at [825, 132] on html "Chicken Meets Rice - Tasman [EMAIL_ADDRESS][DOMAIN_NAME] Toggle Sidebar Getting…" at bounding box center [420, 241] width 840 height 482
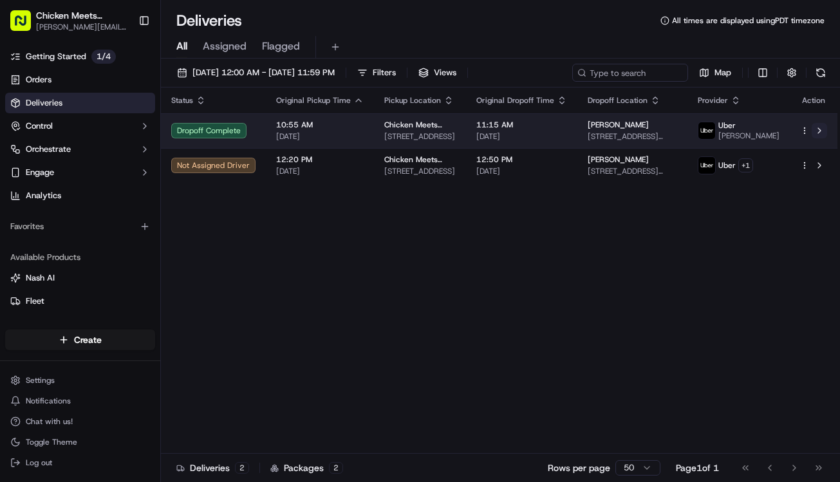
click at [822, 133] on button at bounding box center [819, 130] width 15 height 15
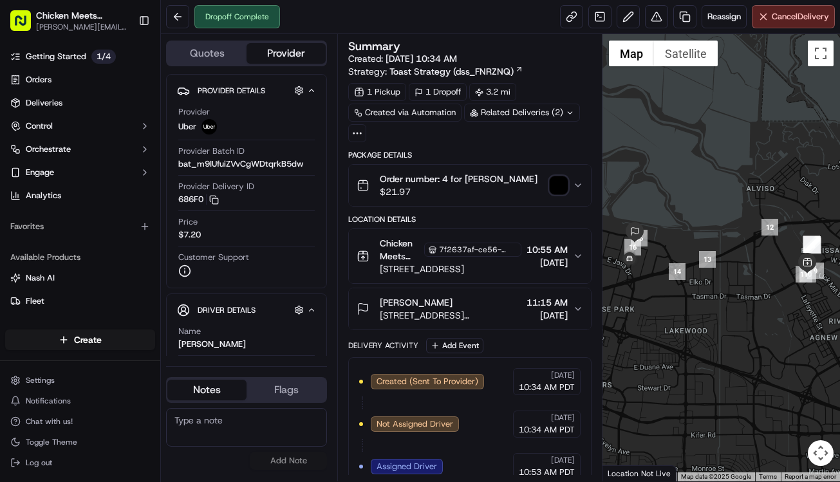
scroll to position [303, 0]
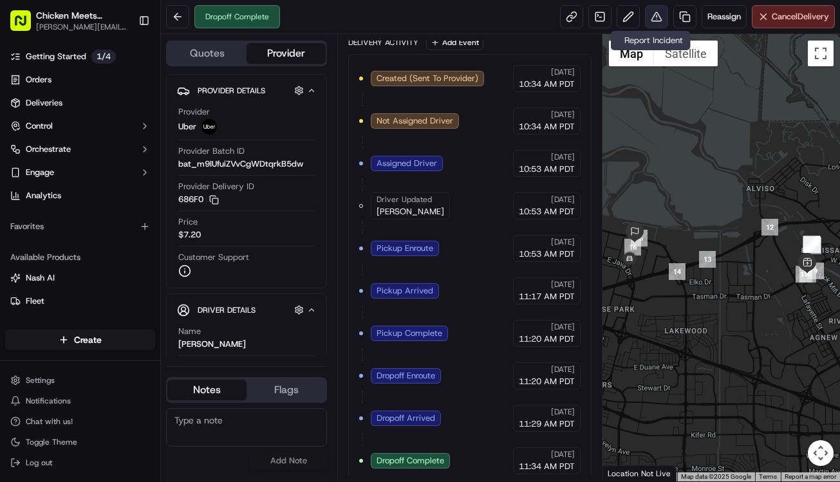
click at [650, 14] on button at bounding box center [656, 16] width 23 height 23
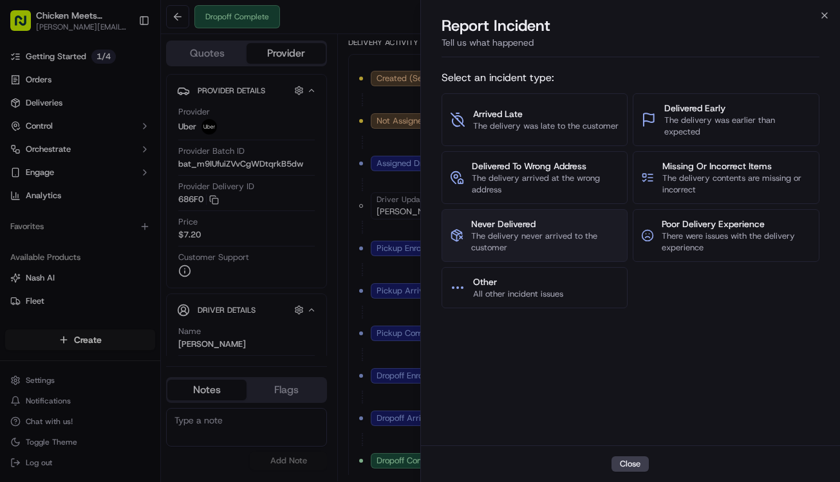
click at [596, 236] on span "The delivery never arrived to the customer" at bounding box center [545, 241] width 148 height 23
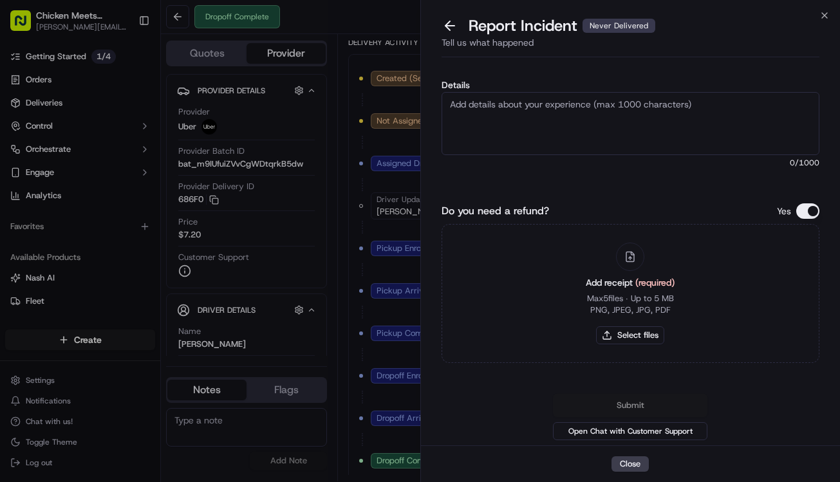
click at [685, 135] on textarea "Details" at bounding box center [631, 123] width 379 height 63
type textarea "Customer Called in, she never received the order"
click at [633, 339] on button "Select files" at bounding box center [630, 335] width 68 height 18
type input "C:\fakepath\Screenshot 2025-09-17 at 12.21.26 PM.png"
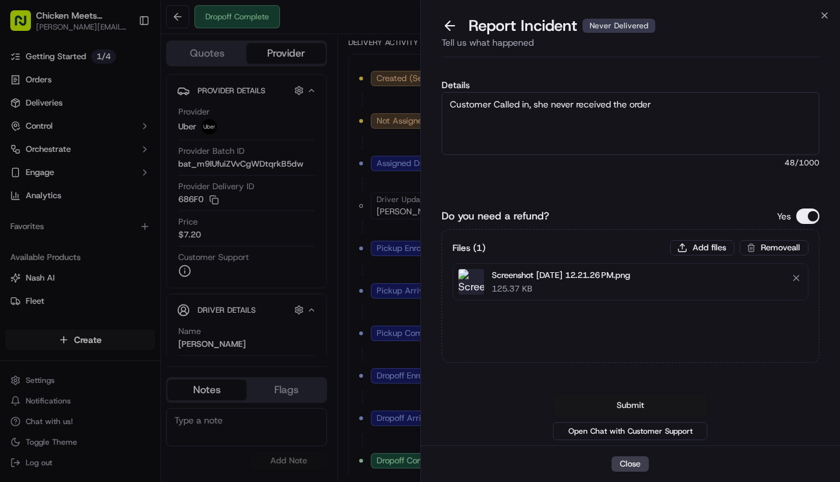
click at [642, 410] on button "Submit" at bounding box center [630, 405] width 154 height 23
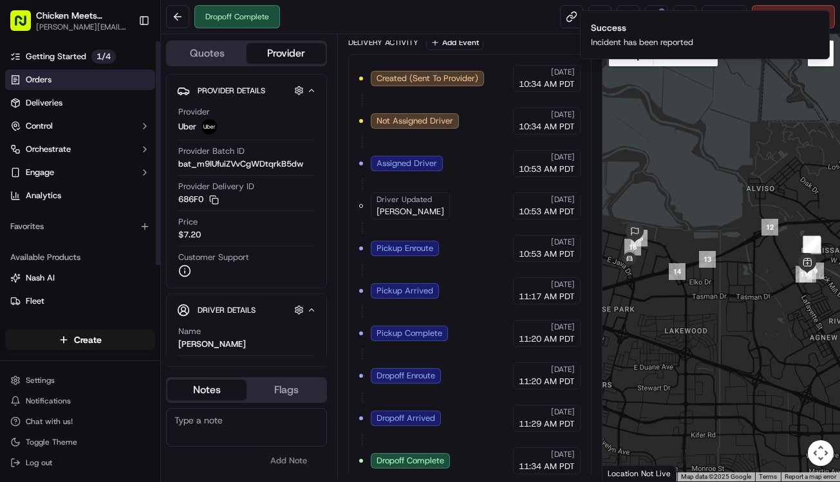
click at [66, 73] on link "Orders" at bounding box center [80, 80] width 150 height 21
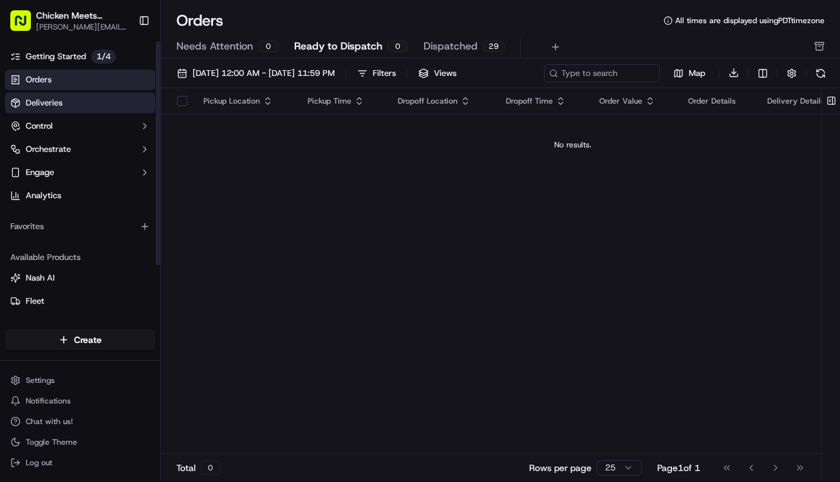
click at [67, 105] on link "Deliveries" at bounding box center [80, 103] width 150 height 21
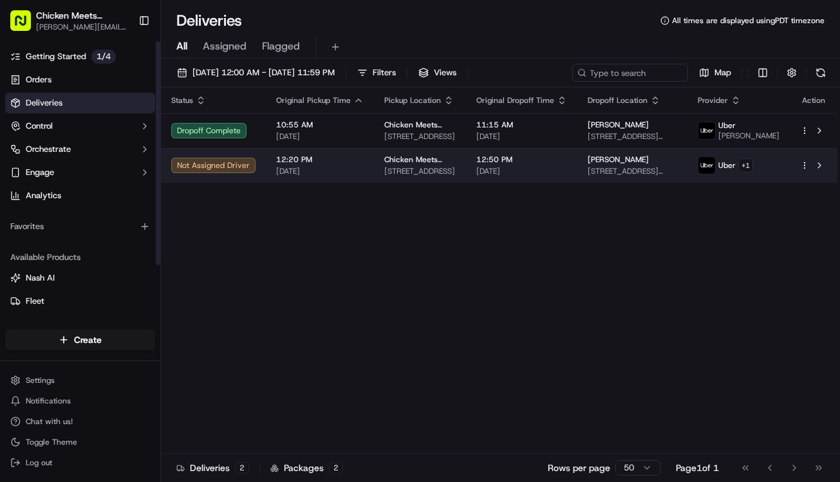
click at [393, 176] on span "[STREET_ADDRESS]" at bounding box center [419, 171] width 71 height 10
click at [805, 177] on html "Chicken Meets Rice - Tasman chris@chickenmeetsrice.com Toggle Sidebar Getting S…" at bounding box center [420, 241] width 840 height 482
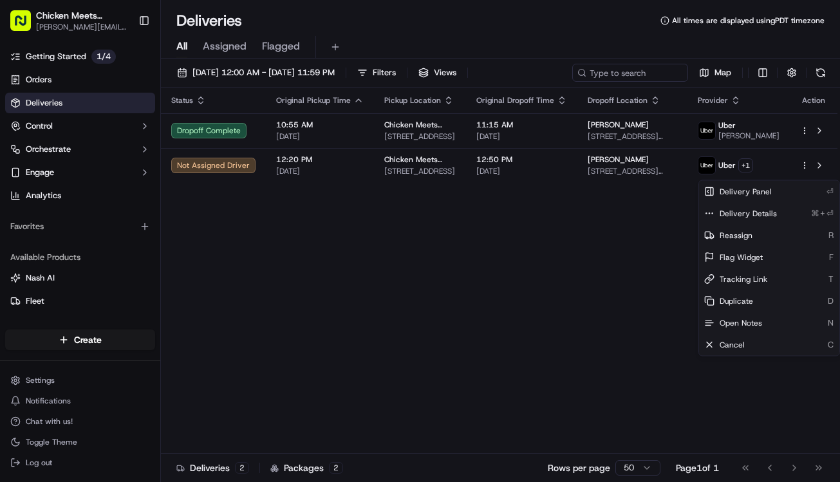
click at [679, 171] on html "Chicken Meets Rice - Tasman chris@chickenmeetsrice.com Toggle Sidebar Getting S…" at bounding box center [420, 241] width 840 height 482
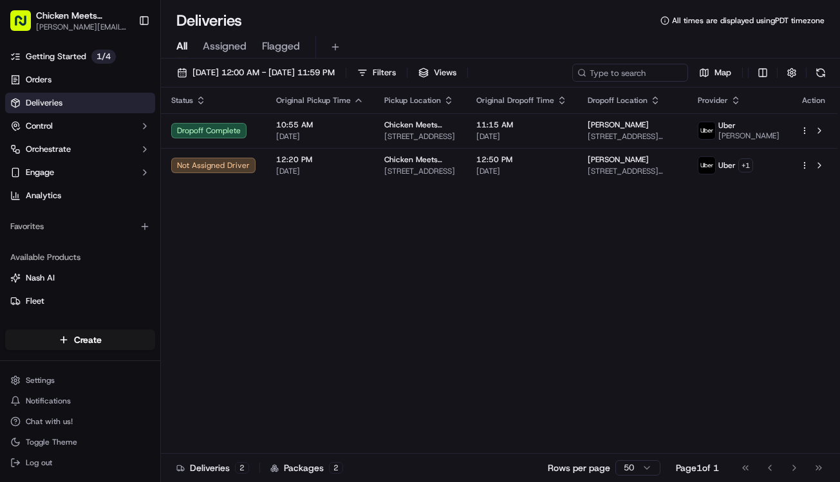
click at [677, 165] on div "[PERSON_NAME]" at bounding box center [632, 159] width 89 height 10
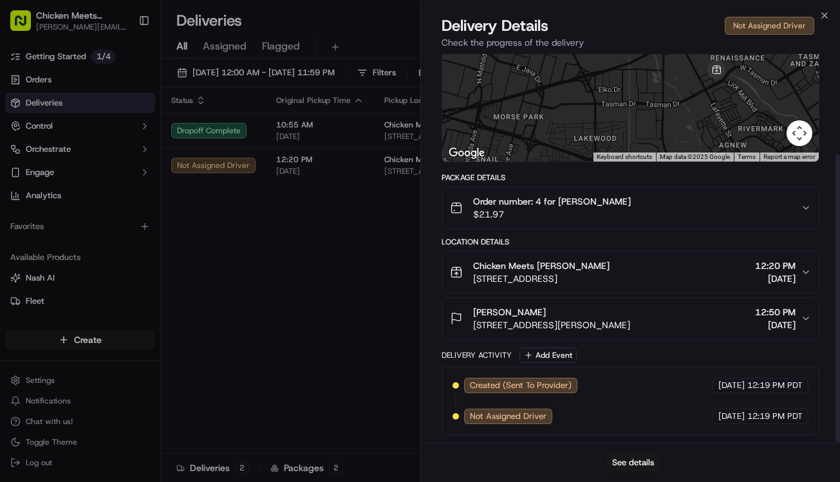
scroll to position [135, 0]
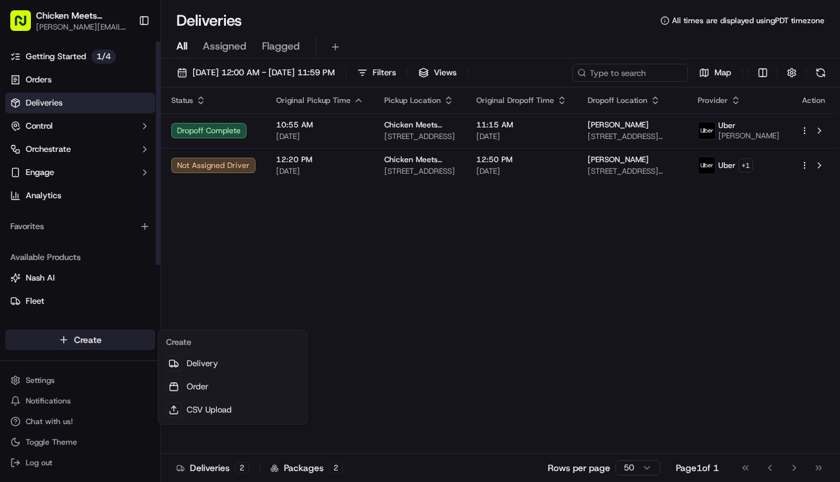
click at [100, 340] on html "Chicken Meets Rice - Tasman chris@chickenmeetsrice.com Toggle Sidebar Getting S…" at bounding box center [420, 241] width 840 height 482
click at [696, 176] on html "Chicken Meets Rice - Tasman chris@chickenmeetsrice.com Toggle Sidebar Getting S…" at bounding box center [420, 241] width 840 height 482
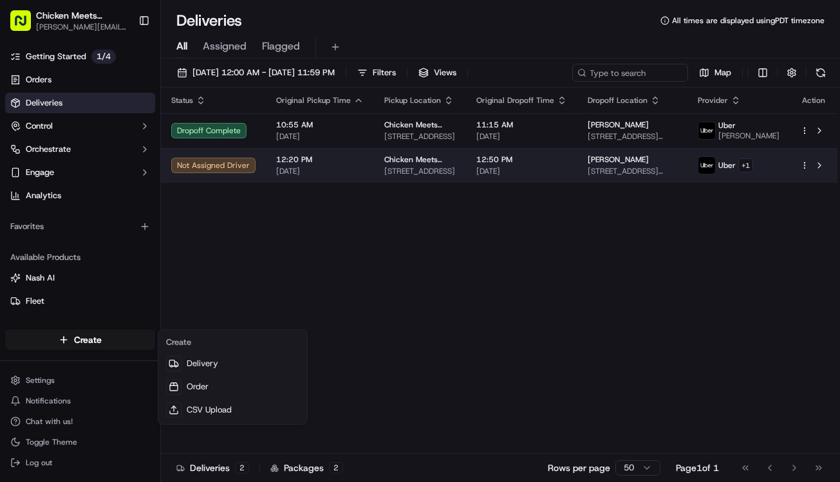
click at [665, 174] on html "Chicken Meets Rice - Tasman chris@chickenmeetsrice.com Toggle Sidebar Getting S…" at bounding box center [420, 241] width 840 height 482
click at [617, 174] on span "[STREET_ADDRESS][PERSON_NAME]" at bounding box center [632, 171] width 89 height 10
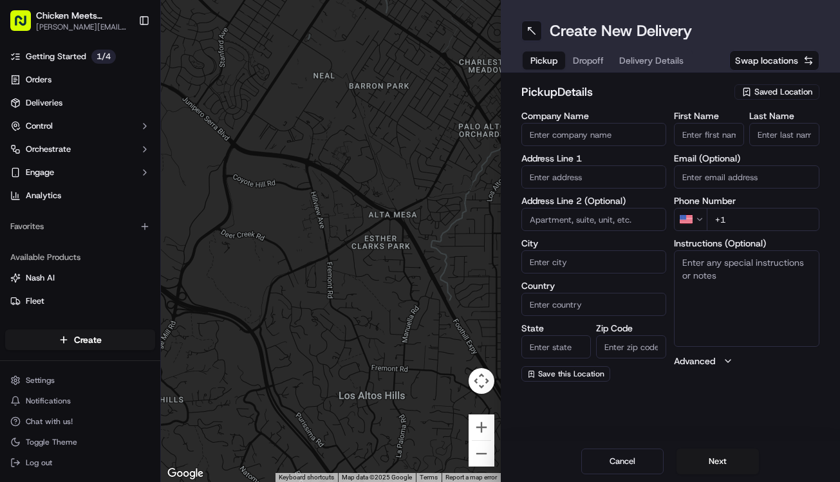
click at [751, 88] on icon "button" at bounding box center [747, 92] width 10 height 10
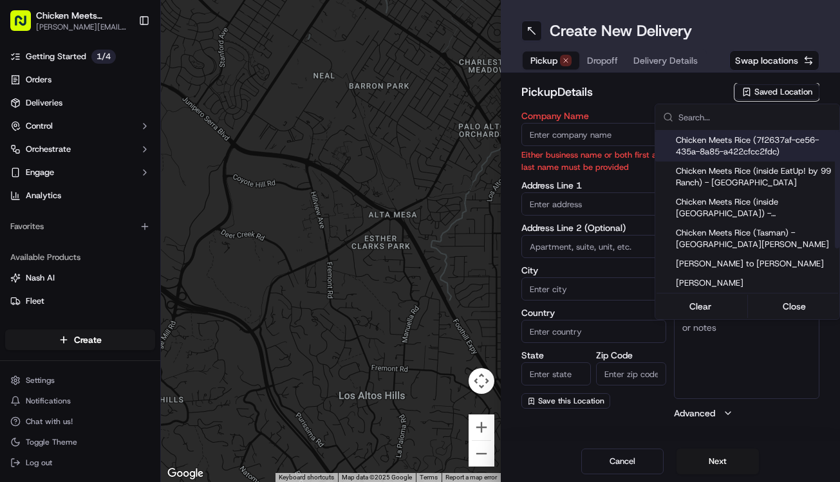
click at [785, 149] on span "Chicken Meets Rice (7f2637af-ce56-435a-8a85-a422cfcc2fdc)" at bounding box center [755, 146] width 158 height 23
type input "Chicken Meets Rice"
type input "Santa [PERSON_NAME]"
type input "US"
type input "CA"
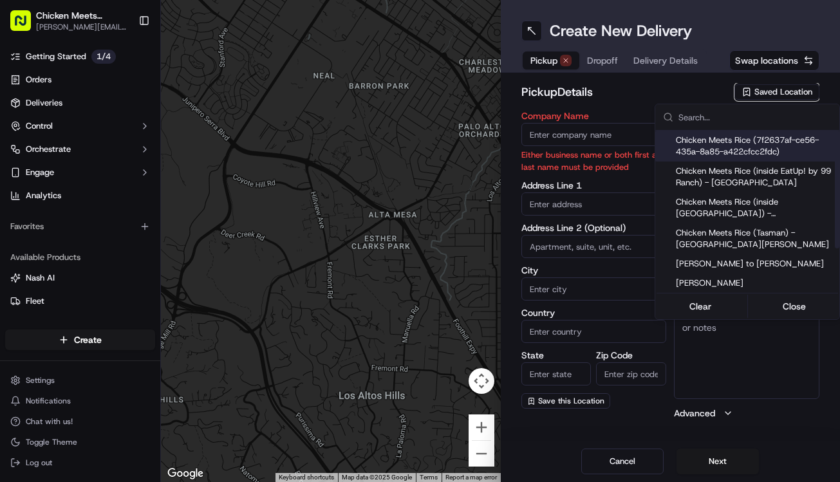
type input "95054"
type input "[PHONE_NUMBER]"
type input "[STREET_ADDRESS]"
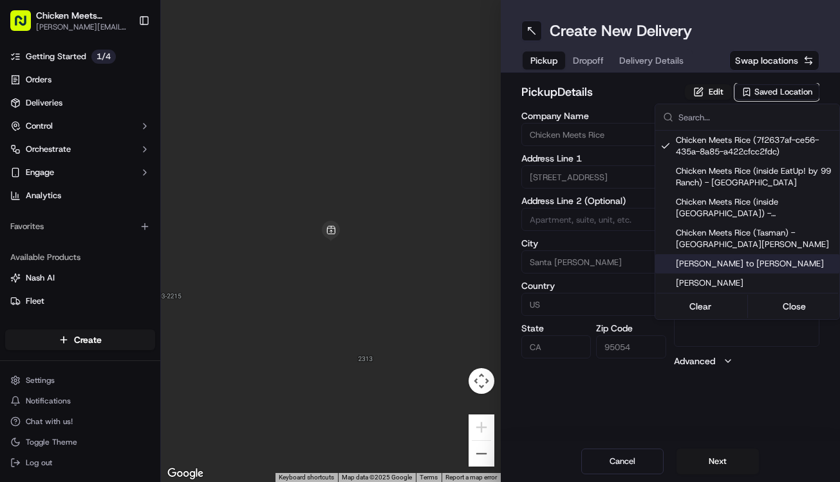
click at [659, 379] on html "Chicken Meets Rice - Tasman [EMAIL_ADDRESS][DOMAIN_NAME] Toggle Sidebar Getting…" at bounding box center [420, 241] width 840 height 482
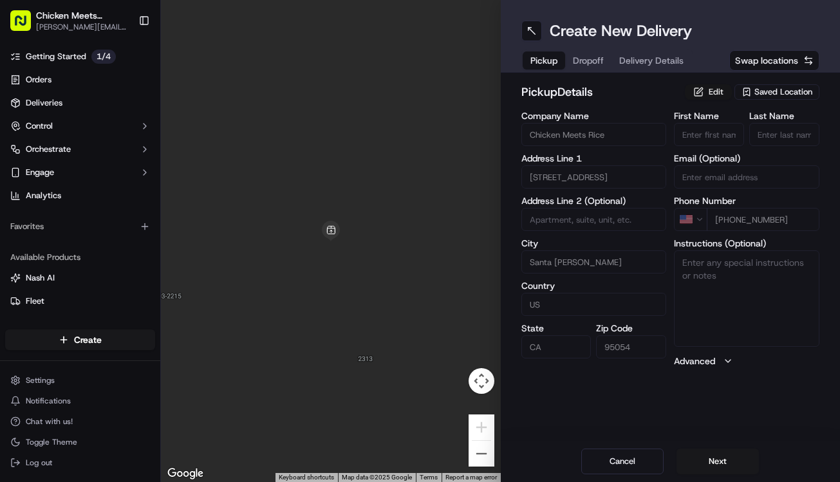
click at [713, 91] on button "Edit" at bounding box center [708, 91] width 47 height 15
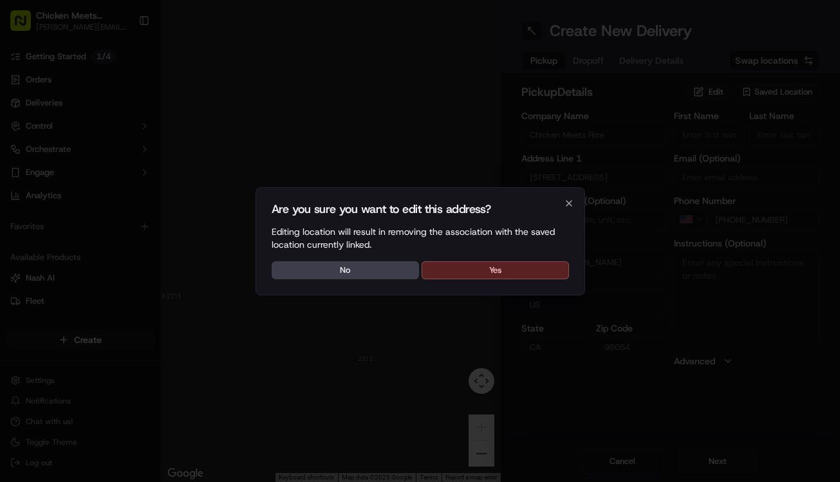
click at [514, 257] on div "Are you sure you want to edit this address? Editing location will result in rem…" at bounding box center [421, 241] width 330 height 108
click at [512, 270] on button "Yes" at bounding box center [495, 270] width 147 height 18
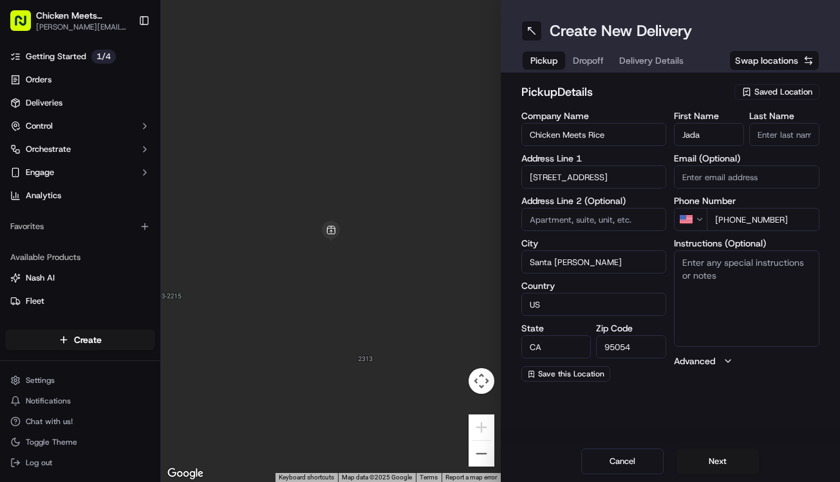
type input "Jada"
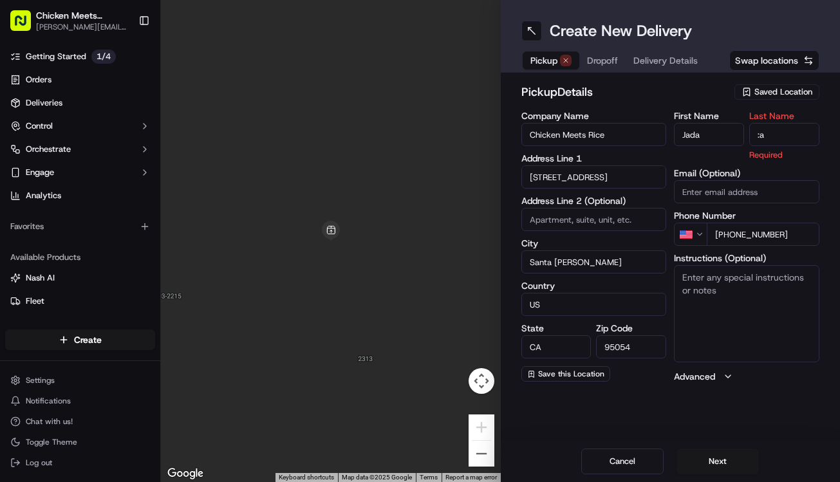
type input ":"
type input "Lavendar"
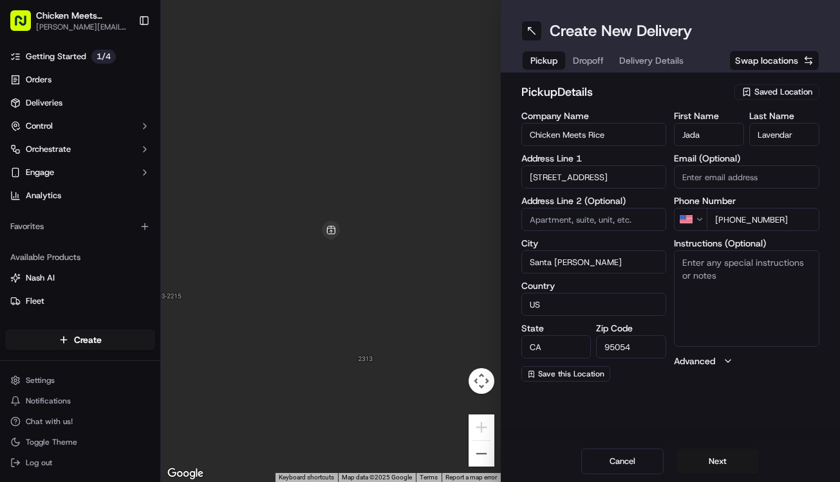
click at [713, 392] on div "Create New Delivery Pickup Dropoff Delivery Details Swap locations pickup Detai…" at bounding box center [671, 241] width 340 height 482
click at [781, 223] on input "[PHONE_NUMBER]" at bounding box center [763, 219] width 113 height 23
click at [780, 223] on input "[PHONE_NUMBER]" at bounding box center [763, 219] width 113 height 23
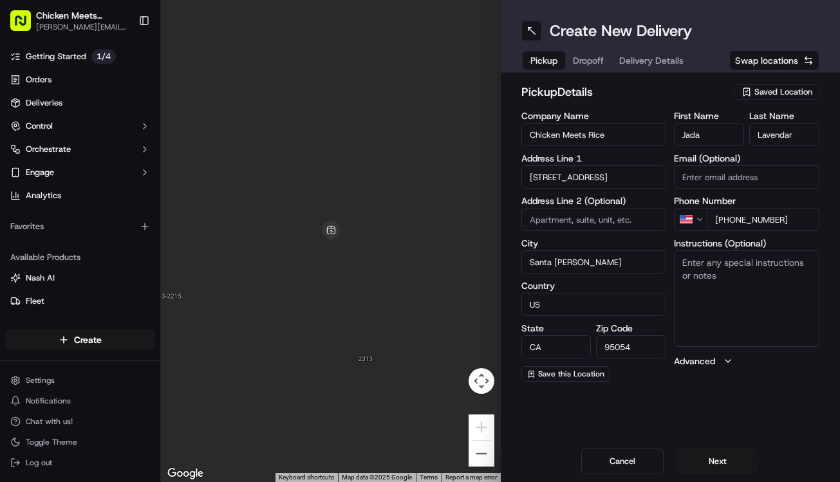
click at [780, 223] on input "[PHONE_NUMBER]" at bounding box center [763, 219] width 113 height 23
type input "[PHONE_NUMBER]"
click at [724, 465] on button "Next" at bounding box center [718, 462] width 82 height 26
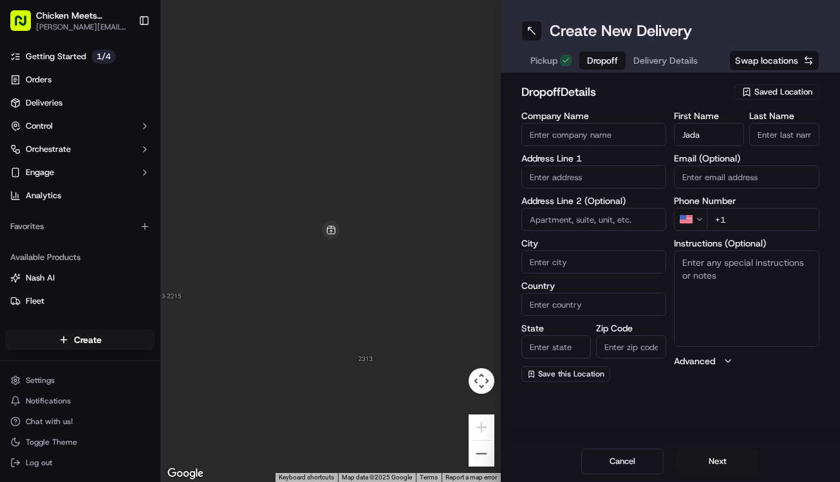
type input "Jada"
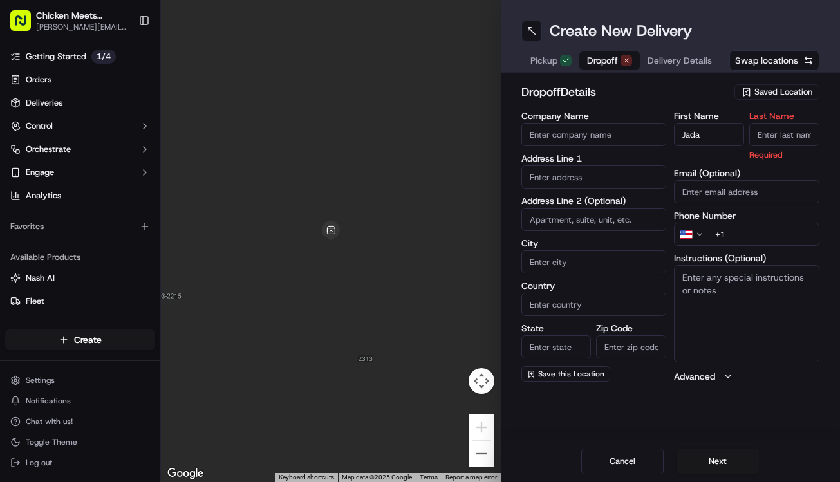
type input "e"
type input "Lavendar"
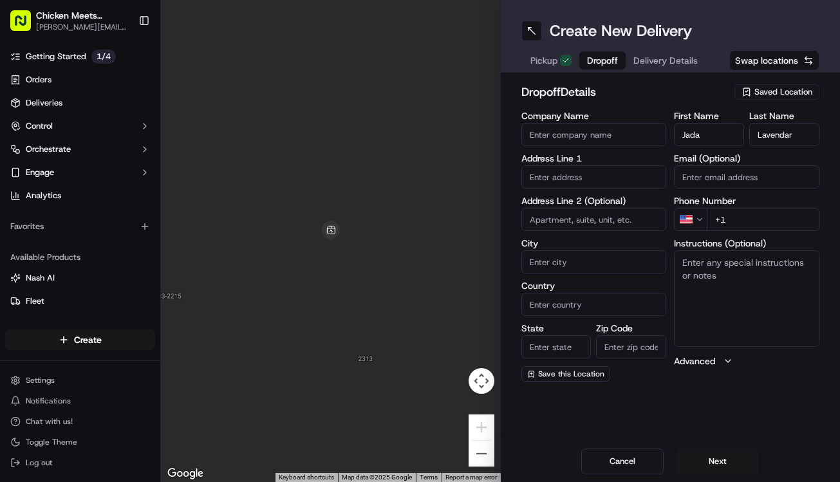
click at [751, 230] on input "+1" at bounding box center [763, 219] width 113 height 23
paste input "[PHONE_NUMBER]"
type input "[PHONE_NUMBER]"
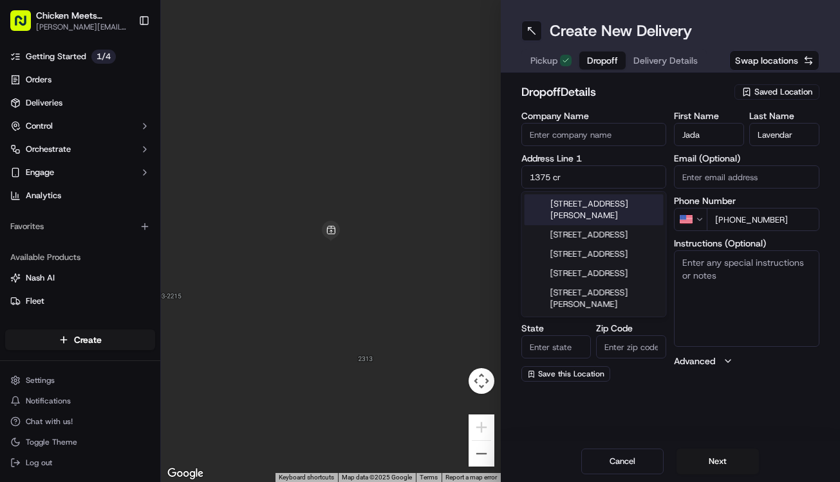
click at [601, 207] on div "[STREET_ADDRESS][PERSON_NAME]" at bounding box center [594, 209] width 139 height 31
type input "[STREET_ADDRESS][PERSON_NAME]"
type input "Sunnyvale"
type input "[GEOGRAPHIC_DATA]"
type input "CA"
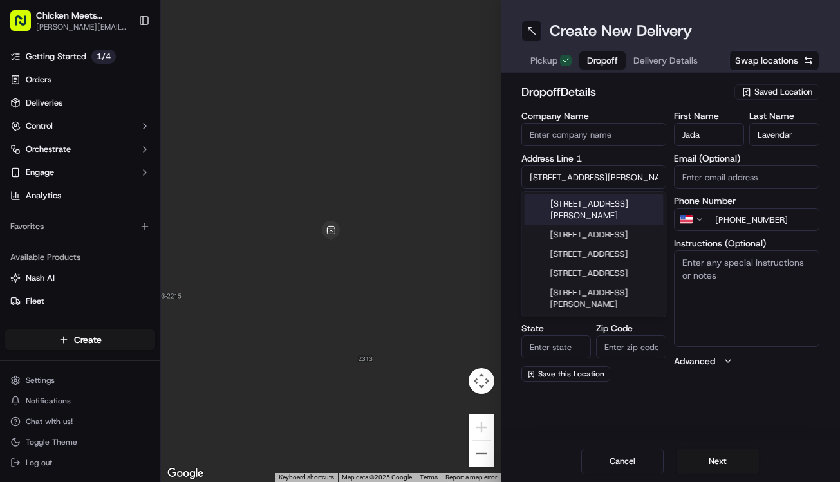
type input "94089"
type input "[STREET_ADDRESS][PERSON_NAME]"
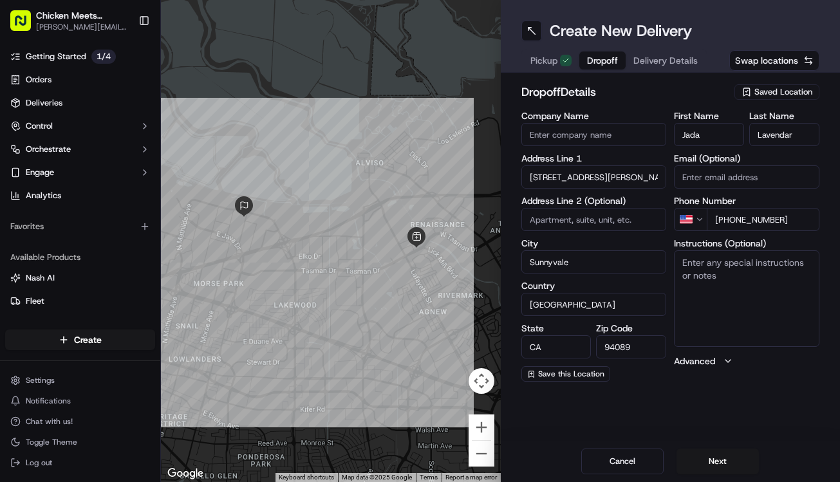
paste input "[EMAIL_ADDRESS][DOMAIN_NAME]"
click at [718, 433] on div "Create New Delivery Pickup Dropoff Delivery Details Swap locations dropoff Deta…" at bounding box center [671, 241] width 340 height 482
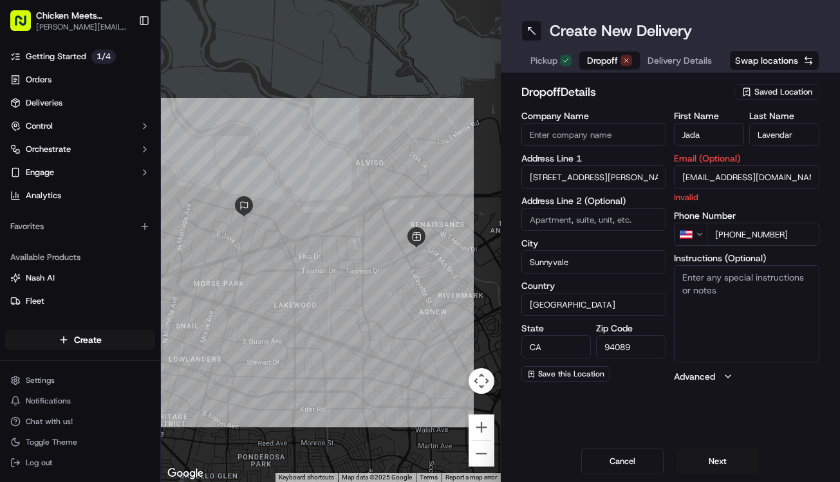
click at [736, 444] on div "Cancel Next" at bounding box center [671, 461] width 340 height 41
click at [807, 183] on input "[EMAIL_ADDRESS][DOMAIN_NAME]" at bounding box center [746, 176] width 145 height 23
click at [783, 205] on div "First Name [PERSON_NAME] Last Name Lavendar Email (Optional) [EMAIL_ADDRESS][DO…" at bounding box center [746, 247] width 145 height 272
click at [693, 176] on input "[EMAIL_ADDRESS][DOMAIN_NAME]" at bounding box center [746, 176] width 145 height 23
type input "[EMAIL_ADDRESS][DOMAIN_NAME]"
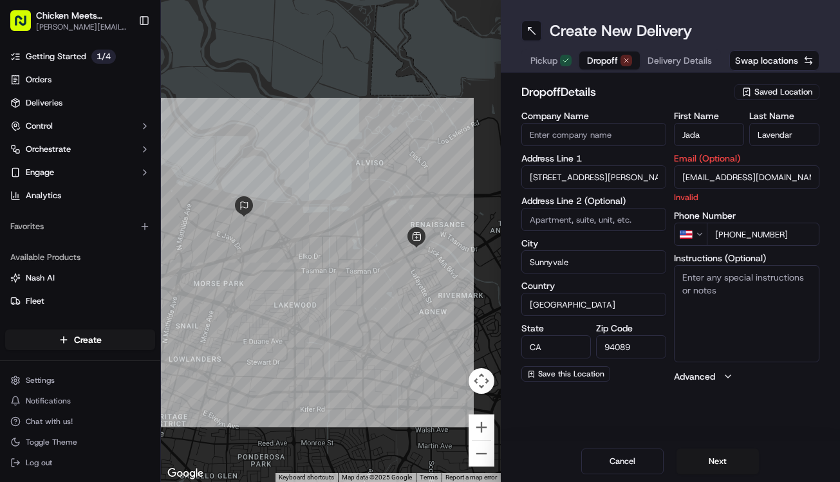
click at [746, 403] on div "Create New Delivery Pickup Dropoff Delivery Details Swap locations dropoff Deta…" at bounding box center [671, 241] width 340 height 482
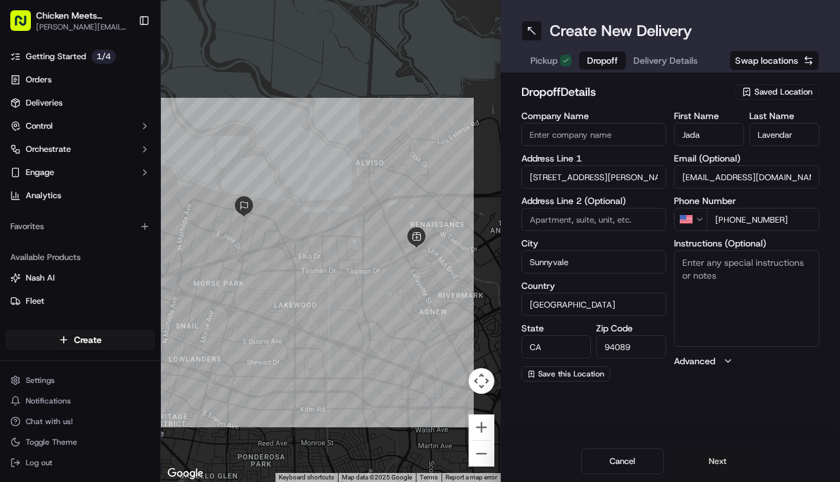
click at [738, 454] on button "Next" at bounding box center [718, 462] width 82 height 26
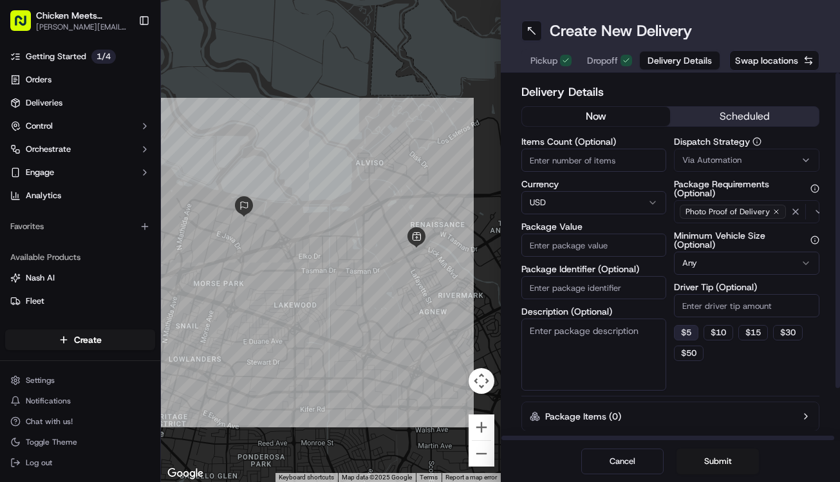
click at [689, 326] on button "$ 5" at bounding box center [686, 332] width 24 height 15
type input "5"
click at [706, 465] on button "Submit" at bounding box center [718, 462] width 82 height 26
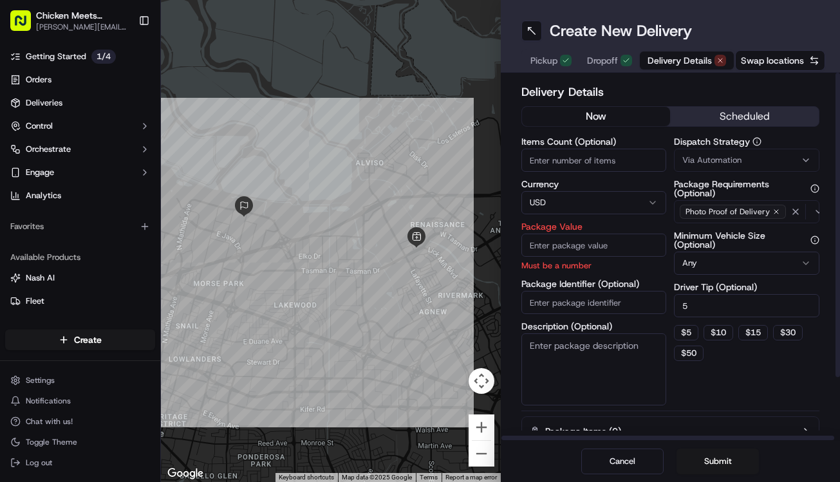
click at [608, 243] on input "Package Value" at bounding box center [593, 245] width 145 height 23
type input "14.99"
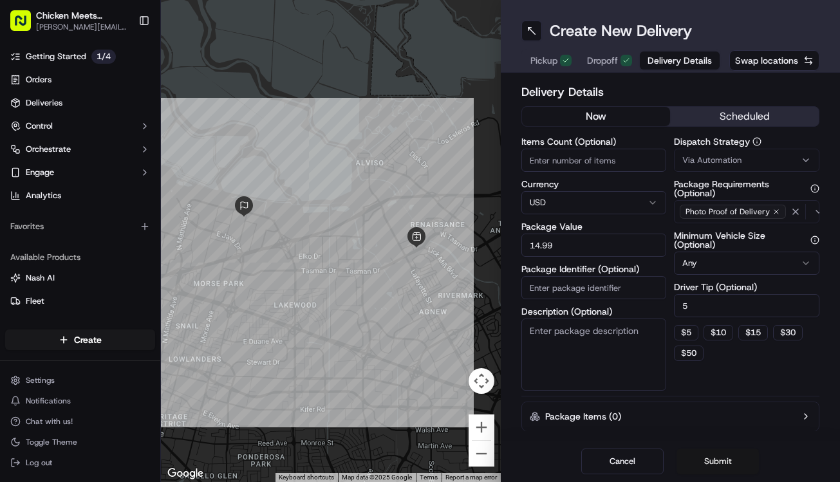
click at [693, 459] on button "Submit" at bounding box center [718, 462] width 82 height 26
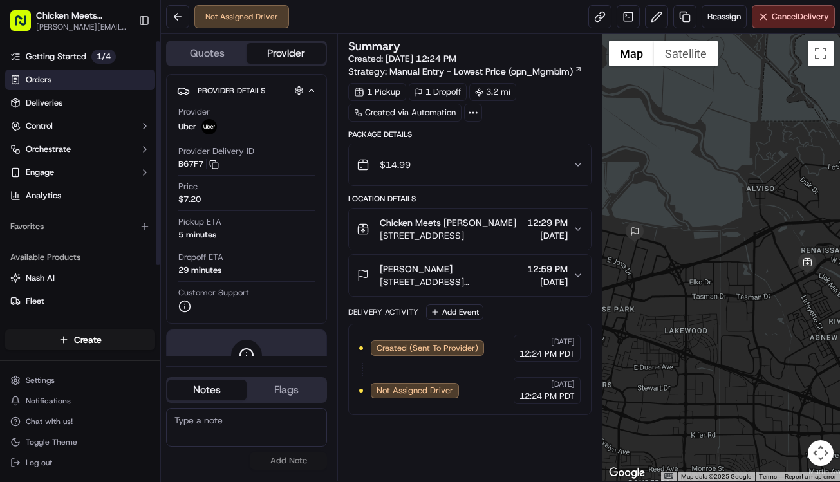
click at [86, 79] on link "Orders" at bounding box center [80, 80] width 150 height 21
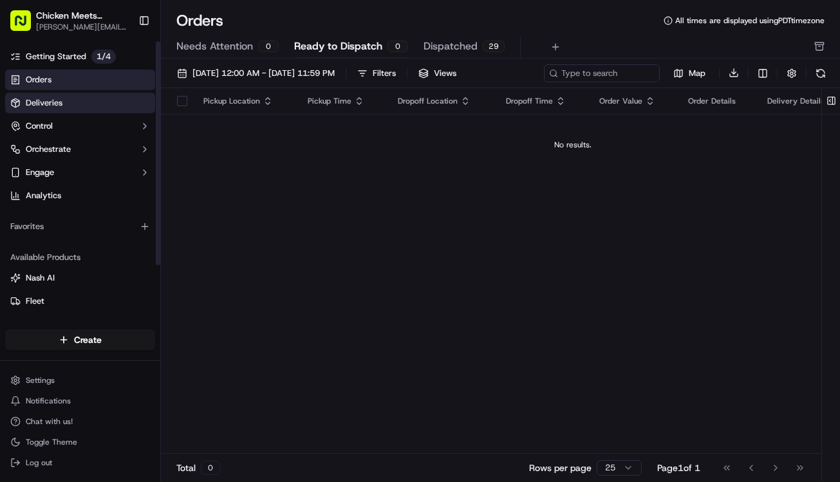
click at [111, 98] on link "Deliveries" at bounding box center [80, 103] width 150 height 21
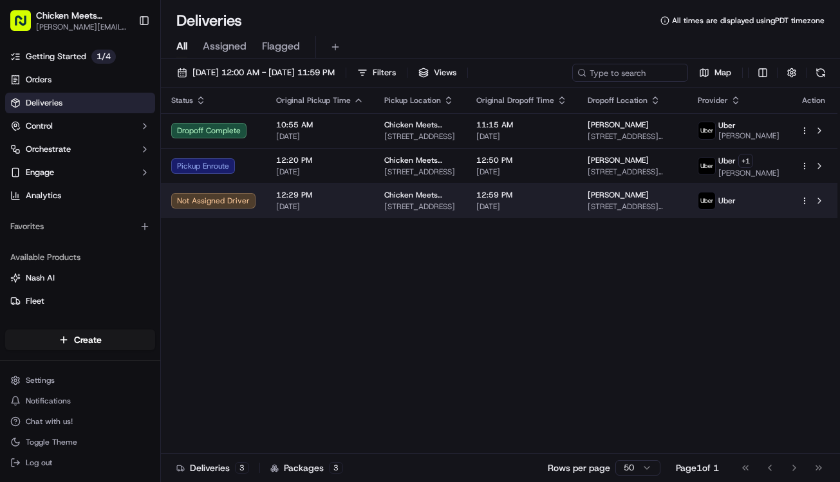
click at [806, 220] on html "Chicken Meets Rice - Tasman [EMAIL_ADDRESS][DOMAIN_NAME] Toggle Sidebar Getting…" at bounding box center [420, 241] width 840 height 482
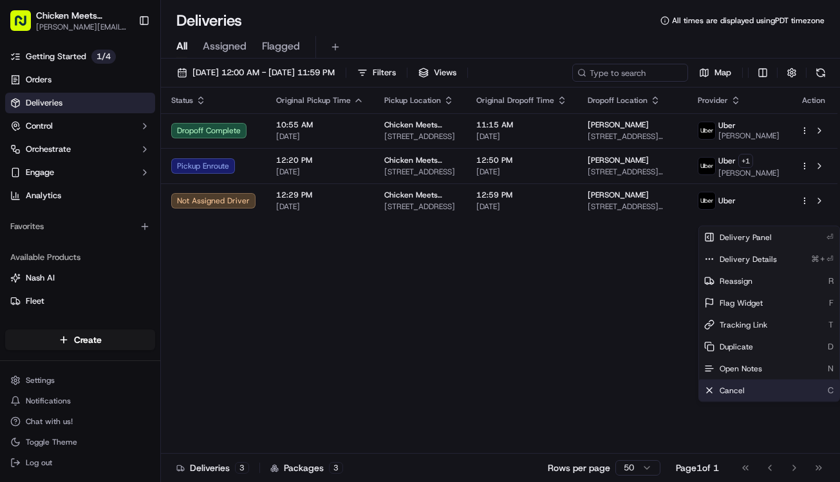
click at [758, 388] on div "Cancel C" at bounding box center [769, 391] width 140 height 22
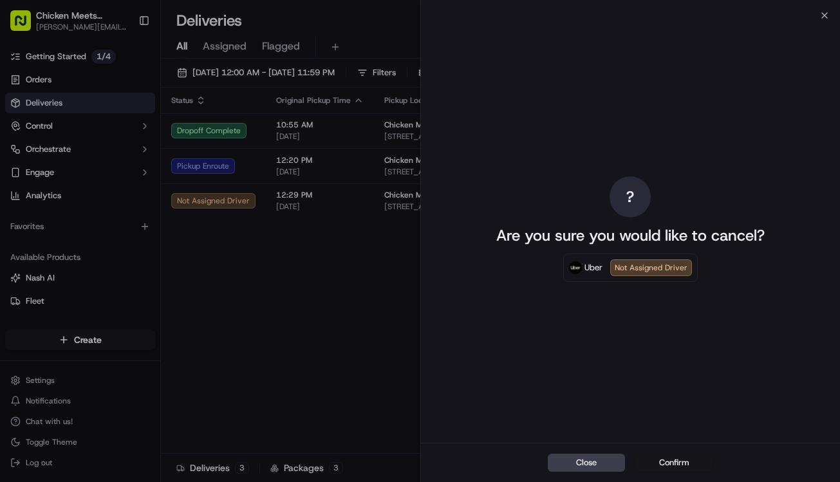
click at [662, 462] on button "Confirm" at bounding box center [673, 463] width 77 height 18
